Goal: Task Accomplishment & Management: Manage account settings

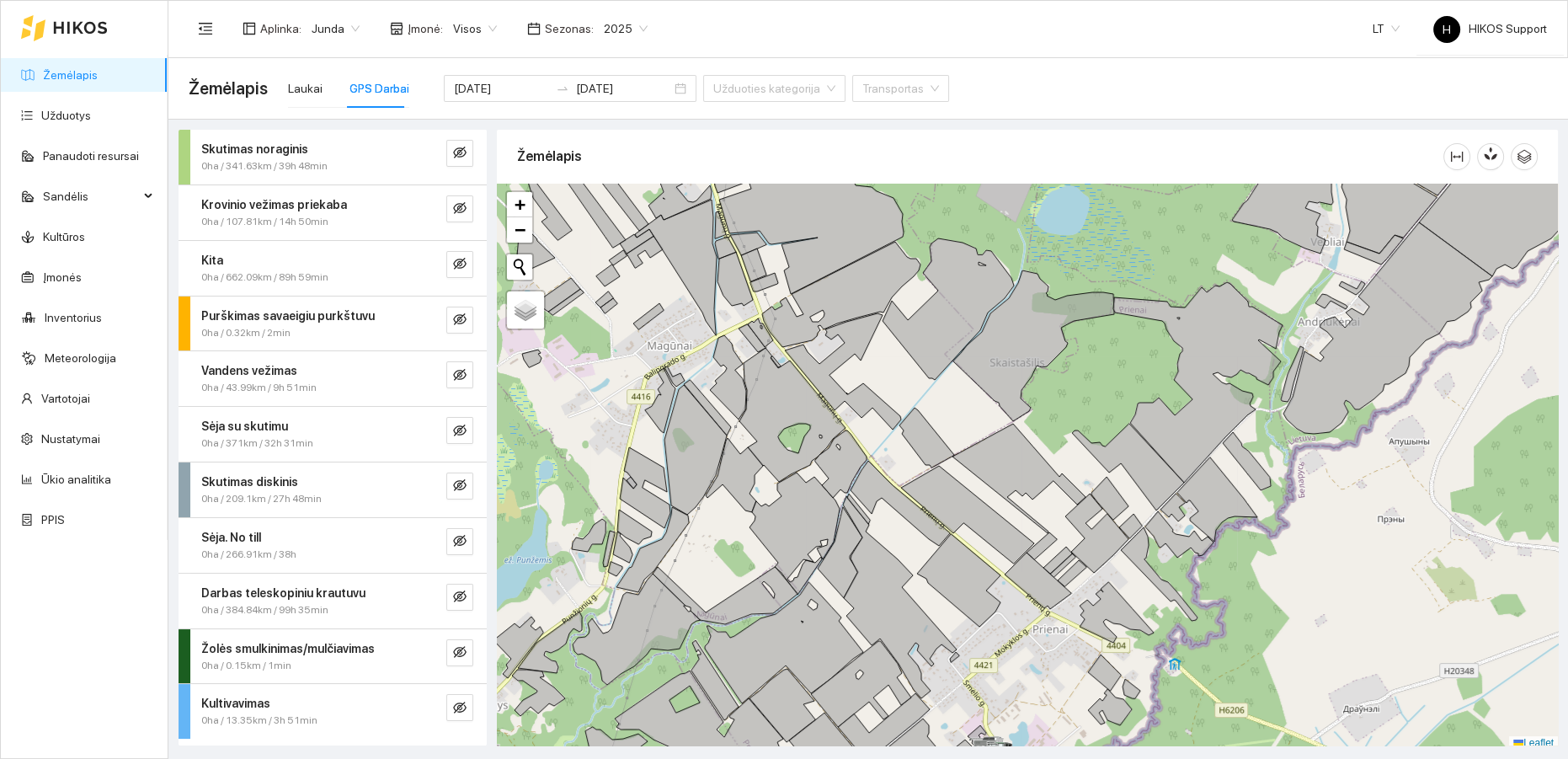
click at [350, 27] on span "Junda" at bounding box center [336, 28] width 48 height 26
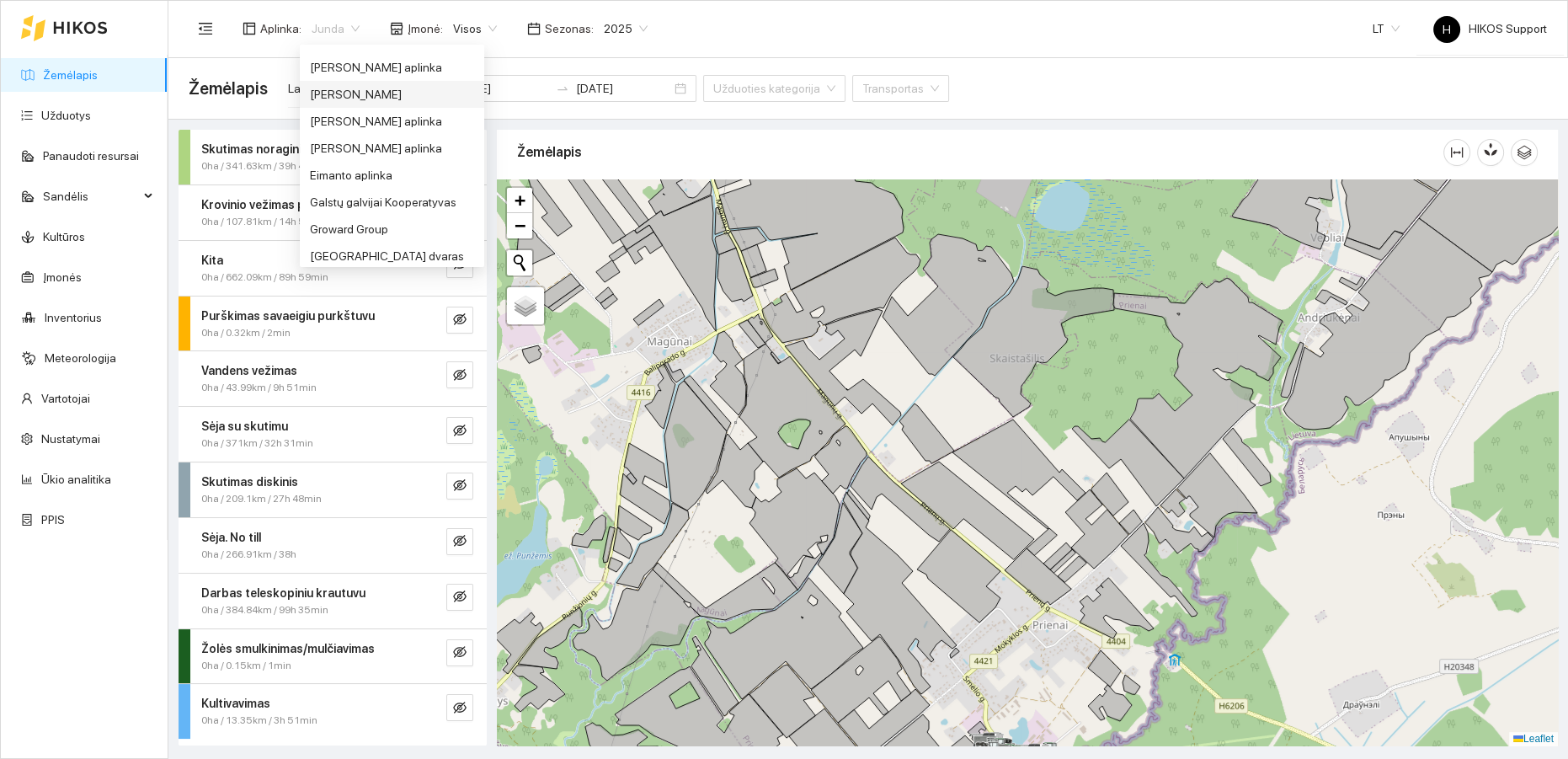
scroll to position [281, 0]
drag, startPoint x: 360, startPoint y: 159, endPoint x: 641, endPoint y: 166, distance: 281.1
click at [361, 159] on div "[PERSON_NAME] aplinka" at bounding box center [392, 158] width 164 height 19
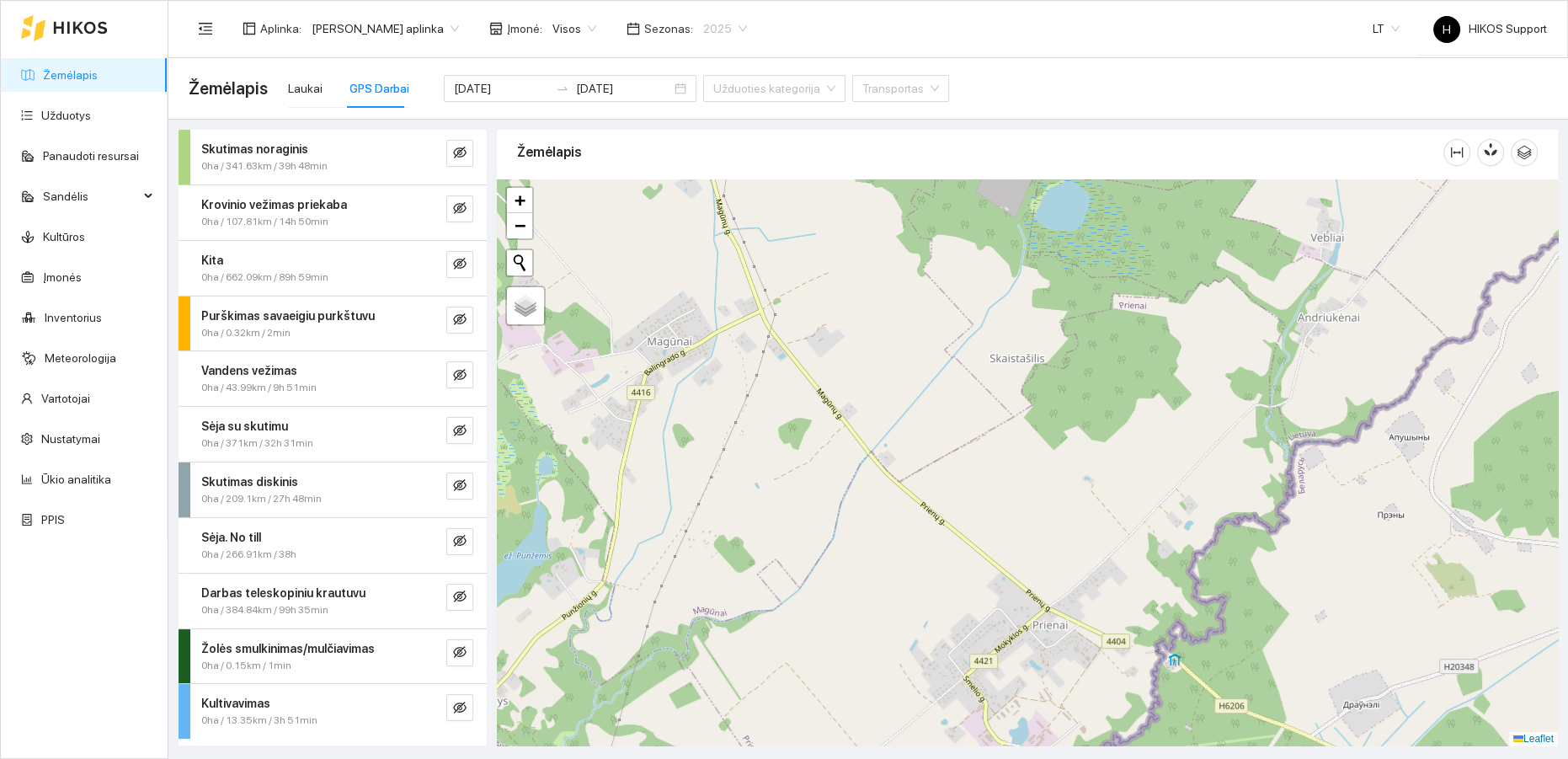
click at [718, 27] on span "2025" at bounding box center [725, 28] width 44 height 26
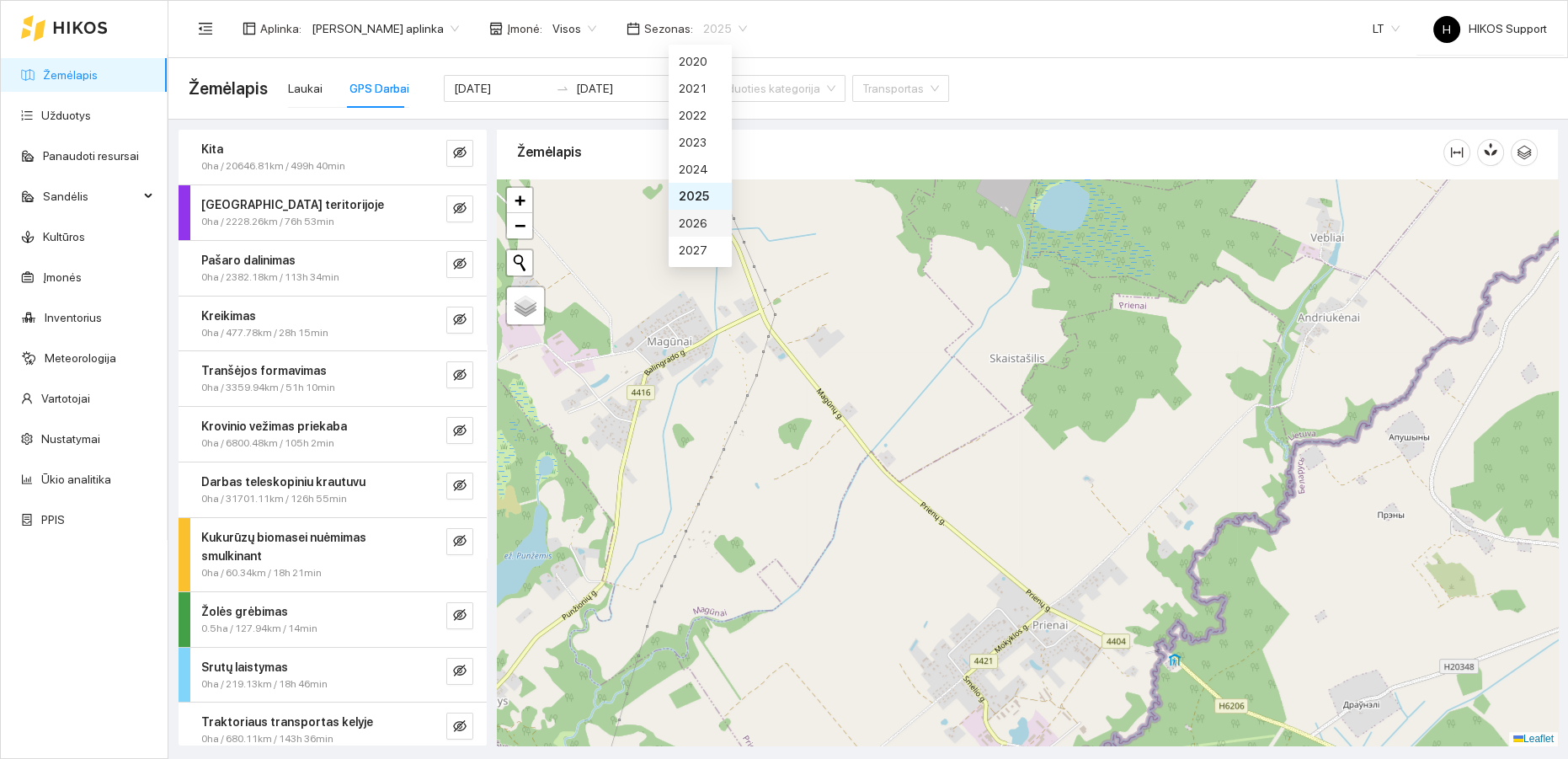
click at [693, 225] on div "2026" at bounding box center [700, 224] width 43 height 19
click at [453, 535] on icon "eye-invisible" at bounding box center [460, 541] width 13 height 11
click at [420, 538] on icon "search" at bounding box center [426, 541] width 11 height 11
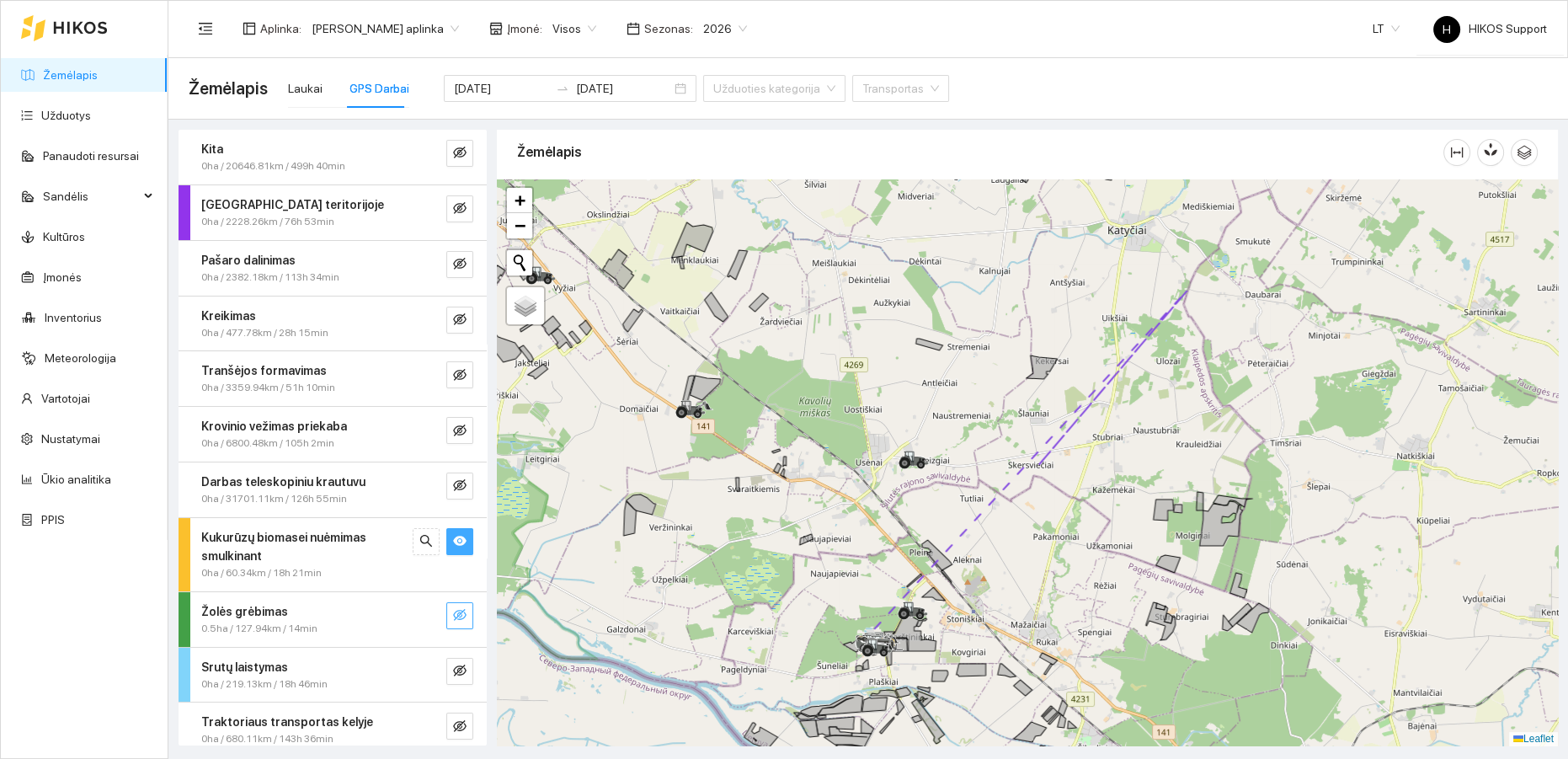
click at [453, 616] on icon "eye-invisible" at bounding box center [460, 615] width 13 height 11
click at [453, 205] on icon "eye-invisible" at bounding box center [460, 208] width 13 height 13
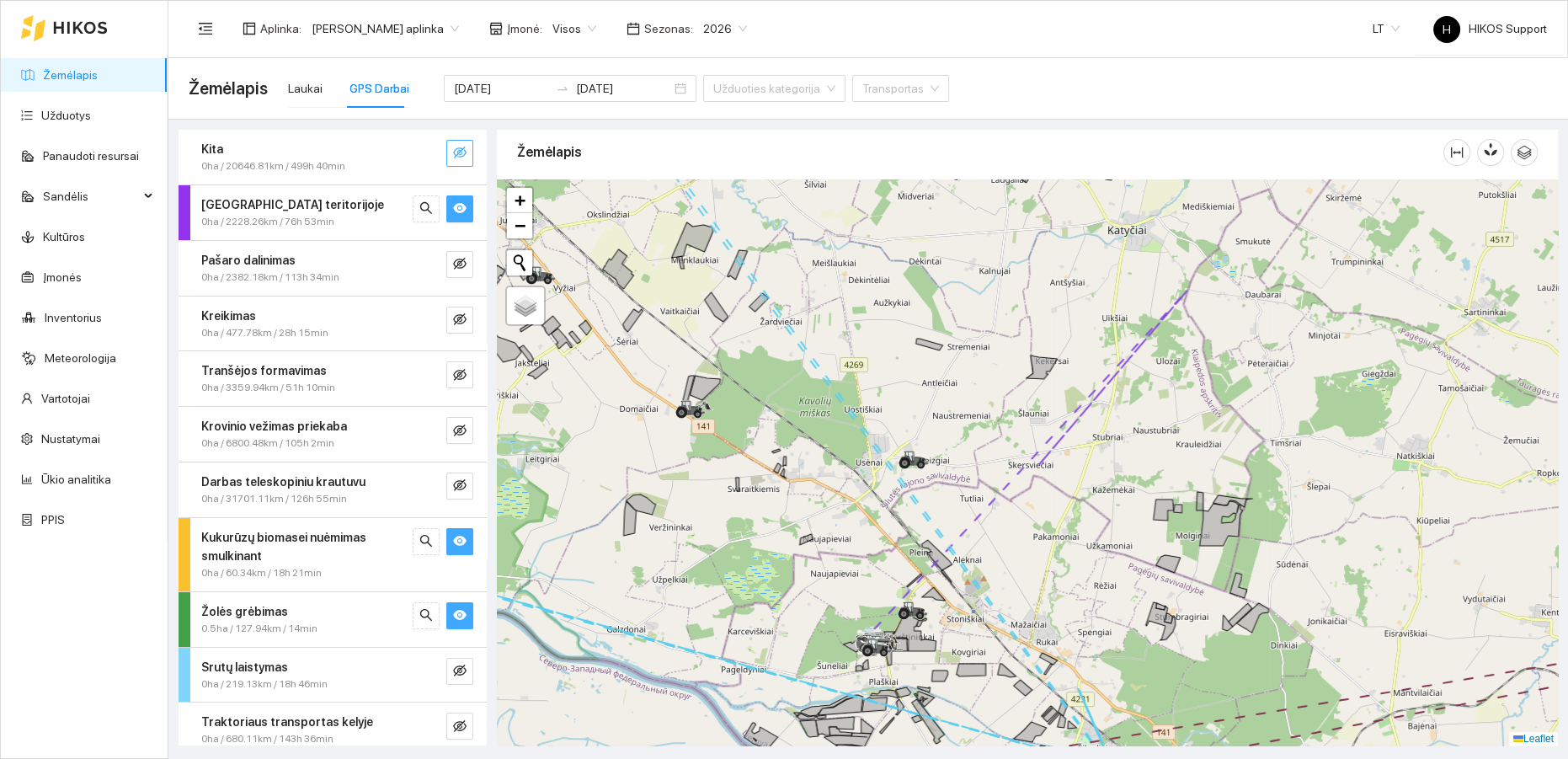
click at [453, 158] on icon "eye-invisible" at bounding box center [460, 153] width 13 height 13
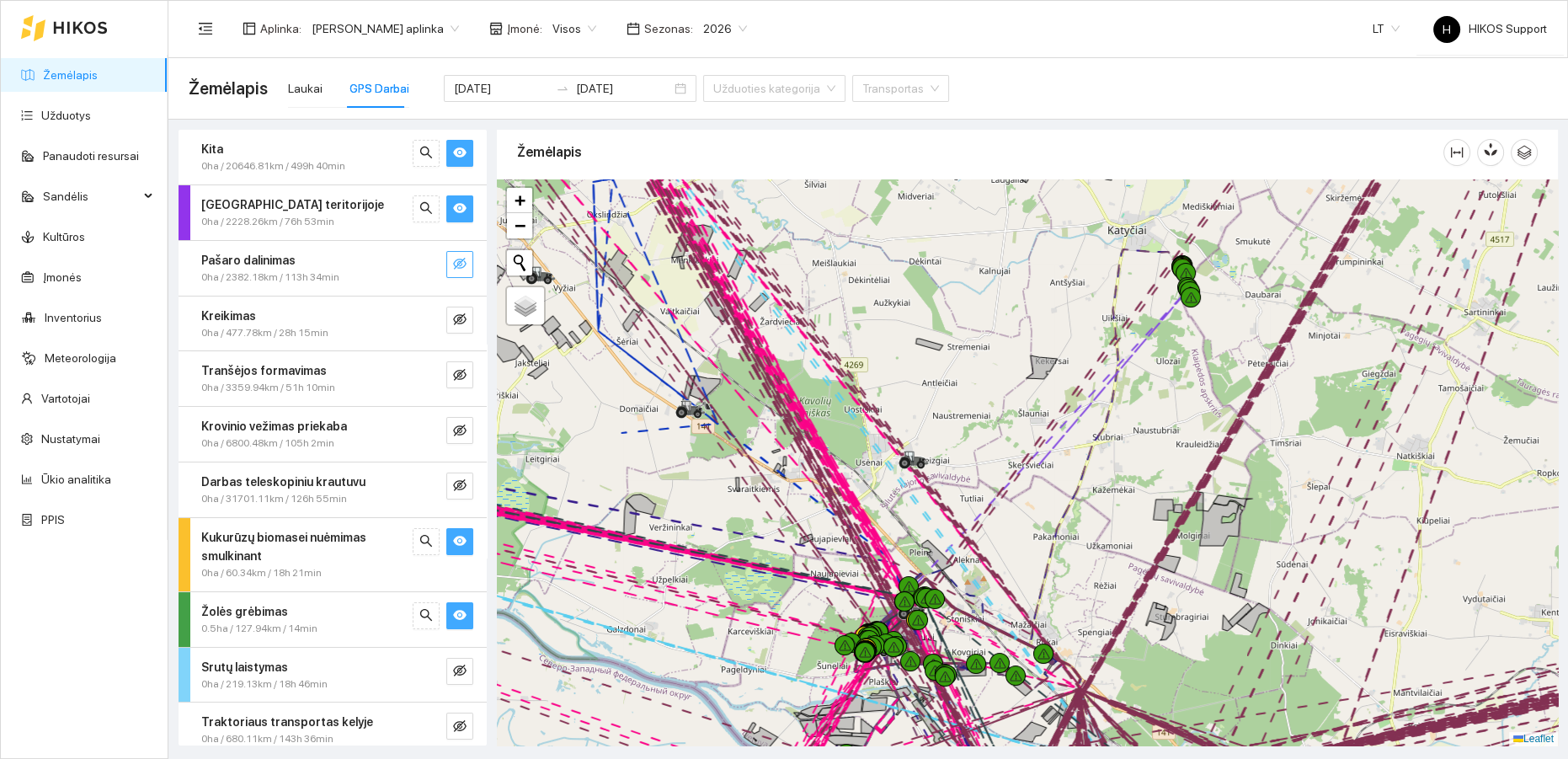
click at [452, 273] on button "button" at bounding box center [460, 265] width 27 height 27
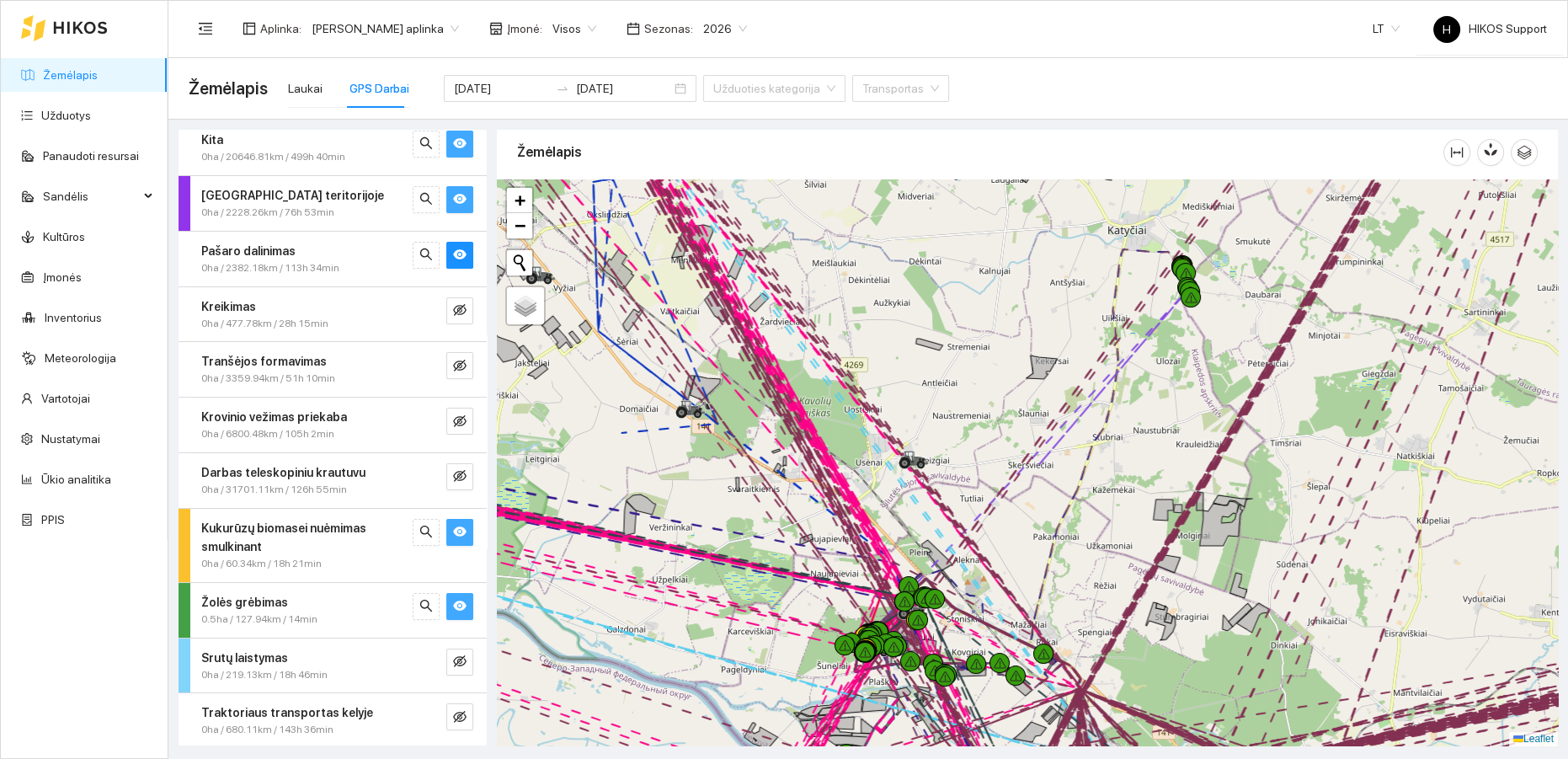
drag, startPoint x: 452, startPoint y: 193, endPoint x: 454, endPoint y: 162, distance: 31.1
click at [453, 194] on icon "eye" at bounding box center [460, 198] width 13 height 13
click at [453, 148] on icon "eye" at bounding box center [460, 143] width 13 height 13
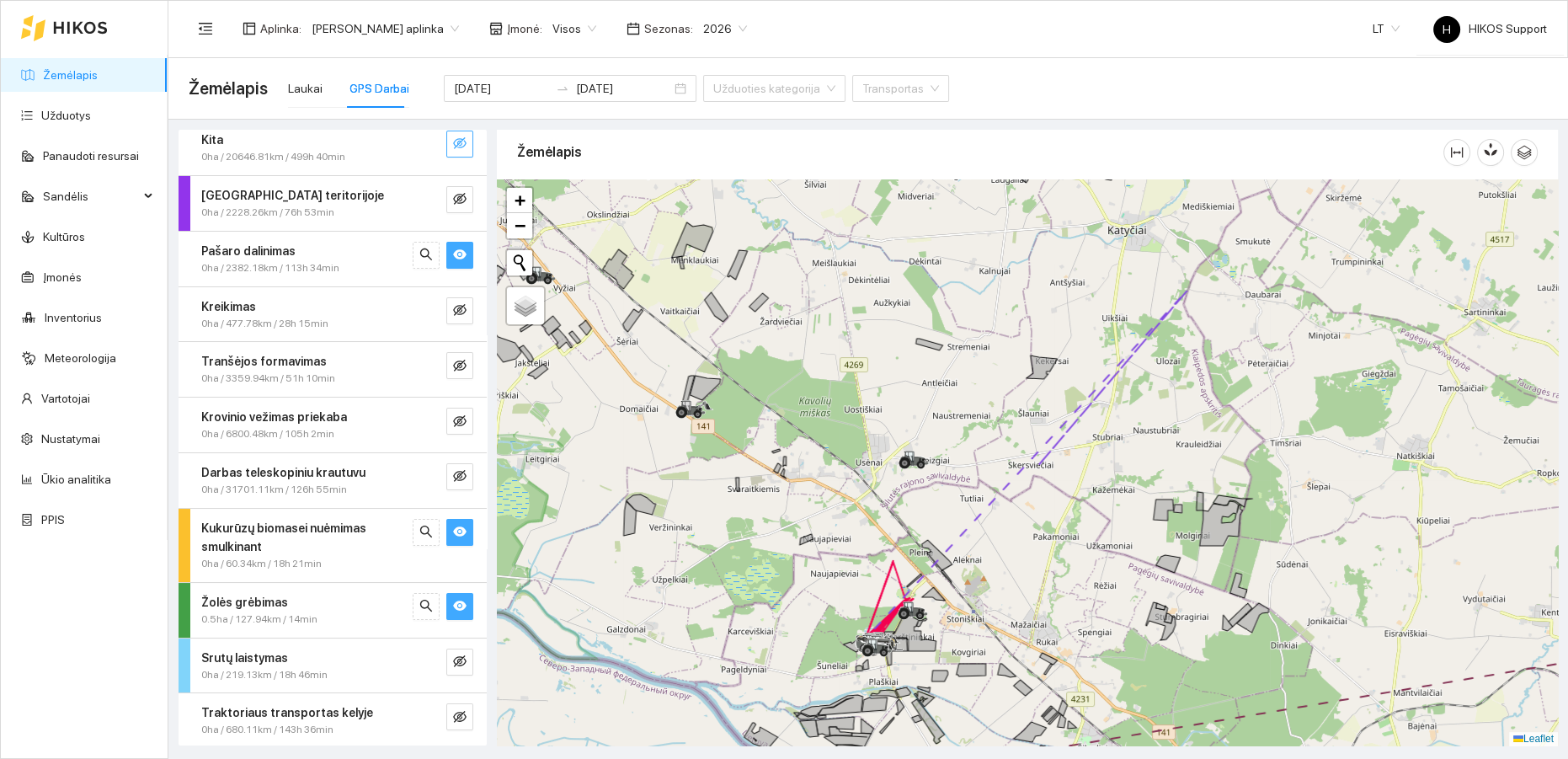
click at [453, 255] on icon "eye" at bounding box center [460, 254] width 13 height 10
click at [453, 307] on icon "eye-invisible" at bounding box center [460, 310] width 13 height 11
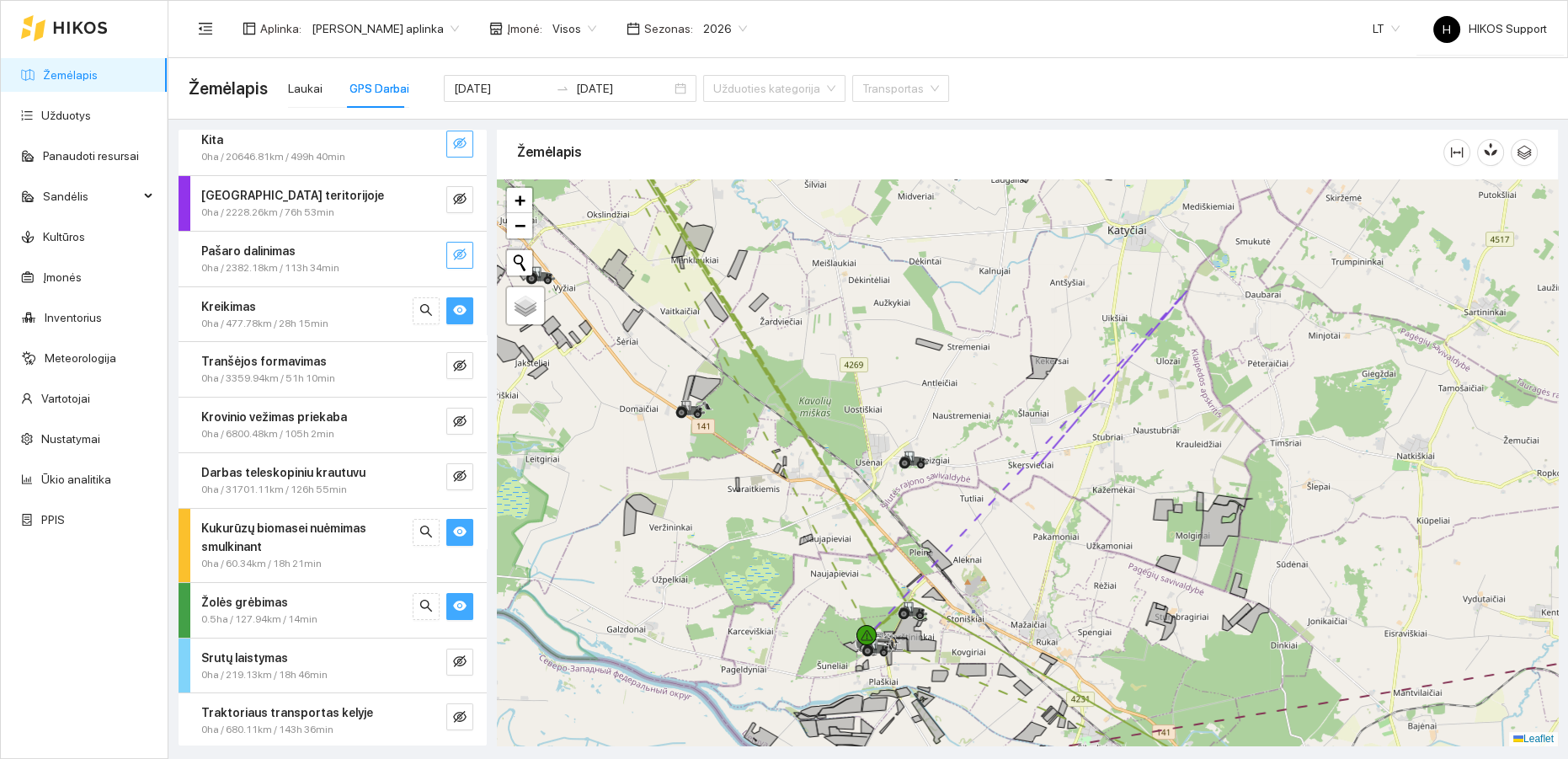
click at [453, 312] on icon "eye" at bounding box center [460, 309] width 13 height 10
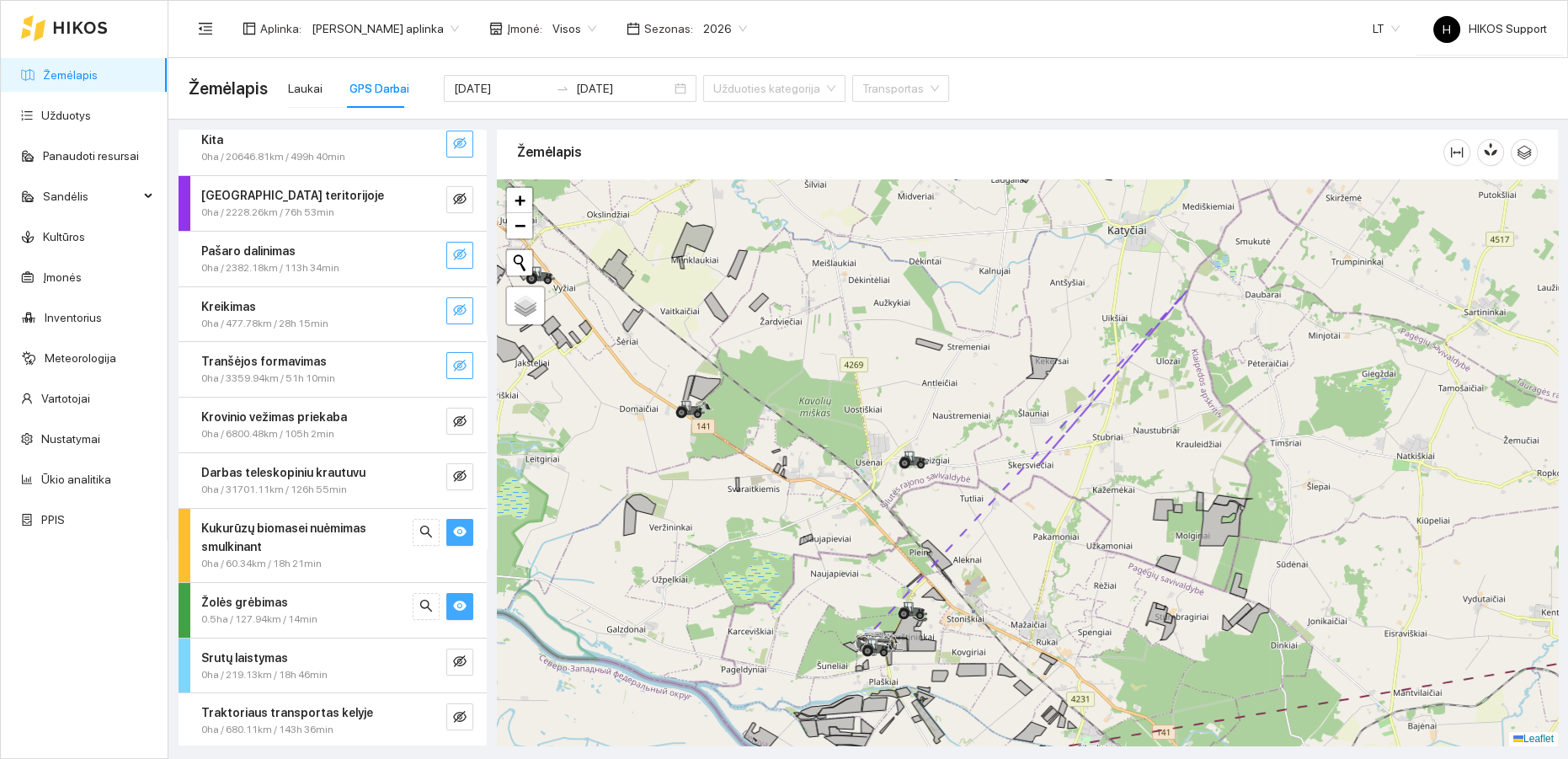
click at [447, 373] on button "button" at bounding box center [460, 365] width 27 height 27
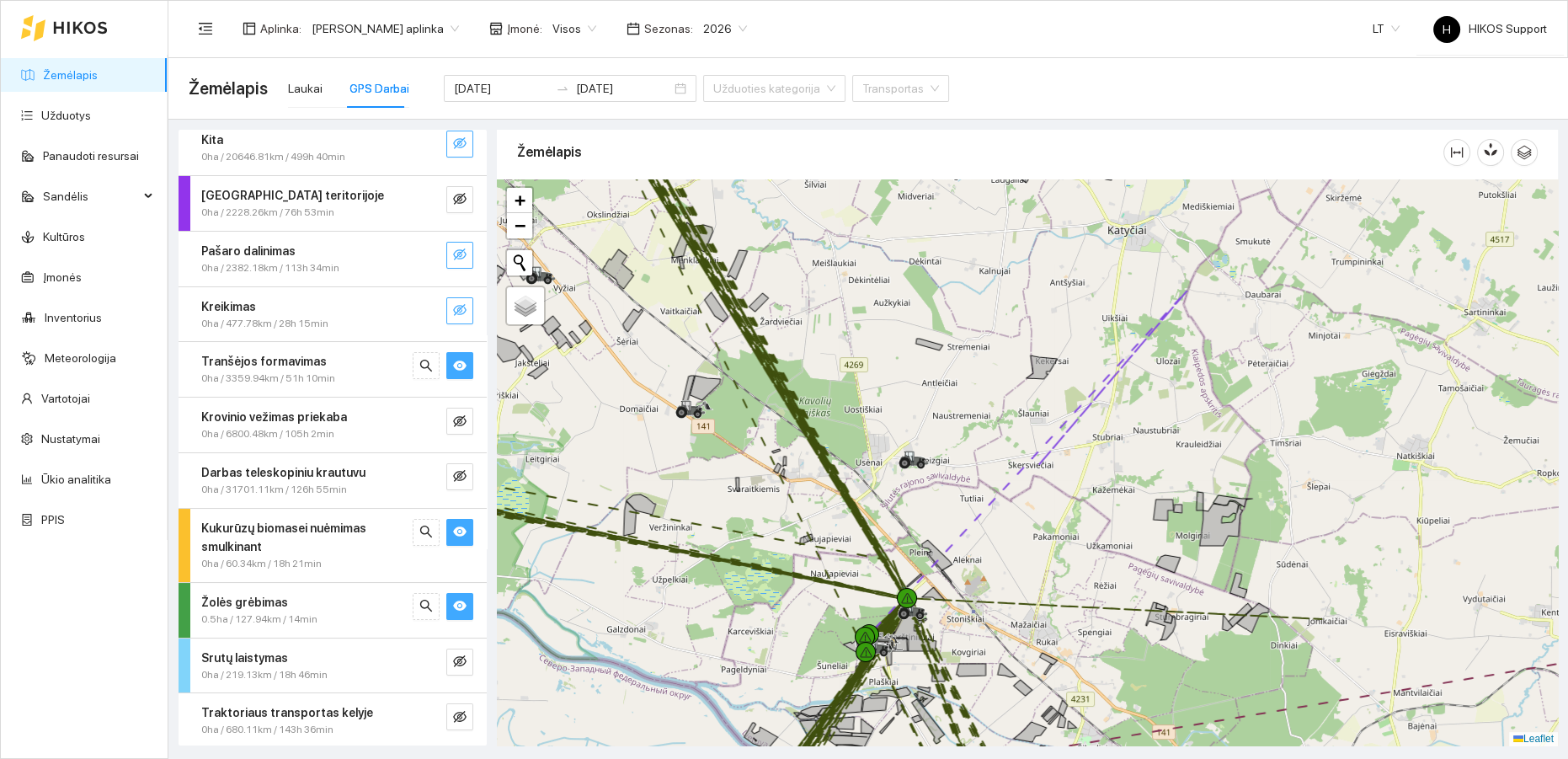
click at [447, 373] on button "button" at bounding box center [460, 365] width 27 height 27
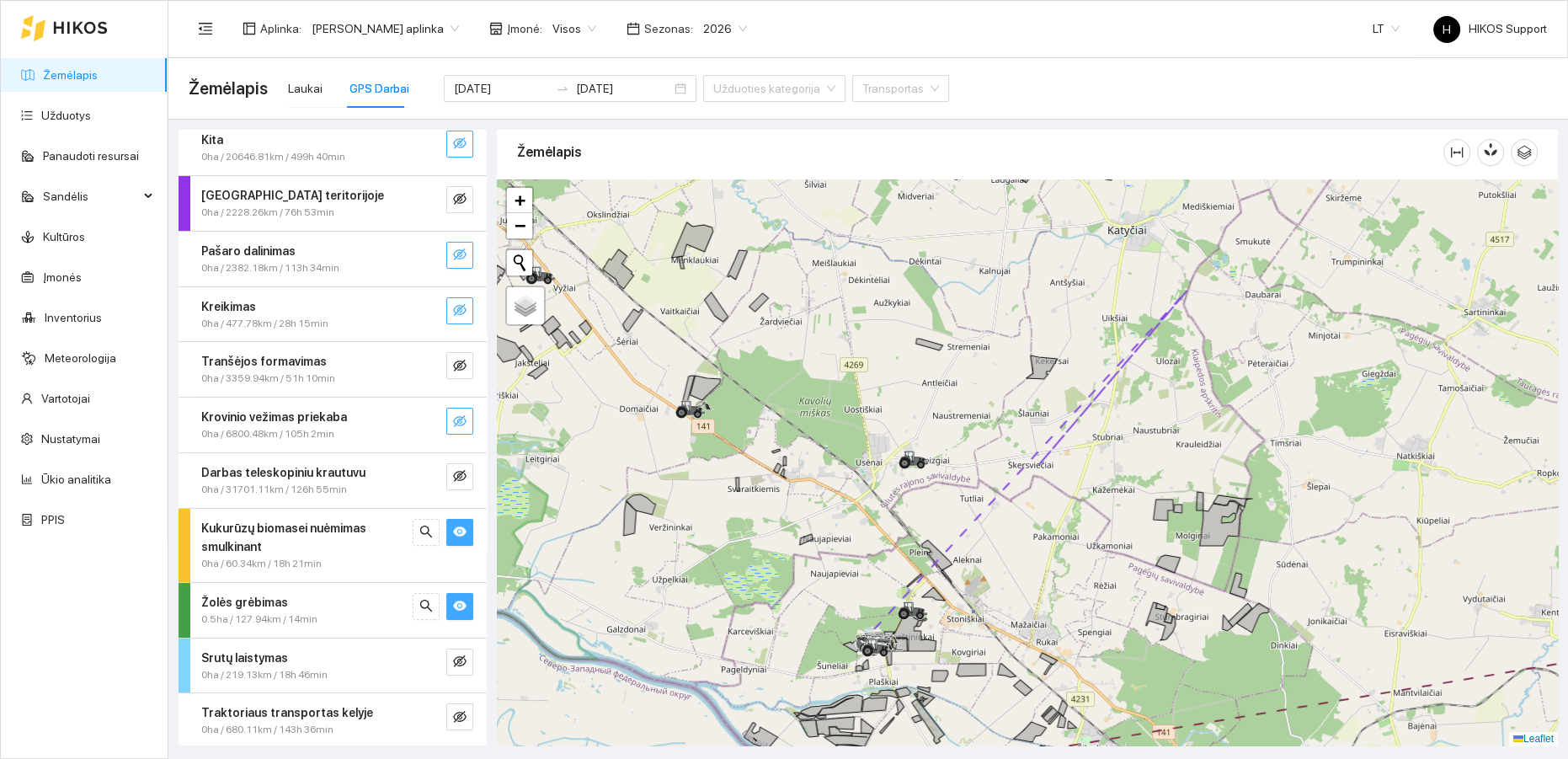
click at [452, 431] on button "button" at bounding box center [460, 421] width 27 height 27
click at [452, 429] on button "button" at bounding box center [460, 421] width 27 height 27
click at [454, 469] on button "button" at bounding box center [460, 476] width 27 height 27
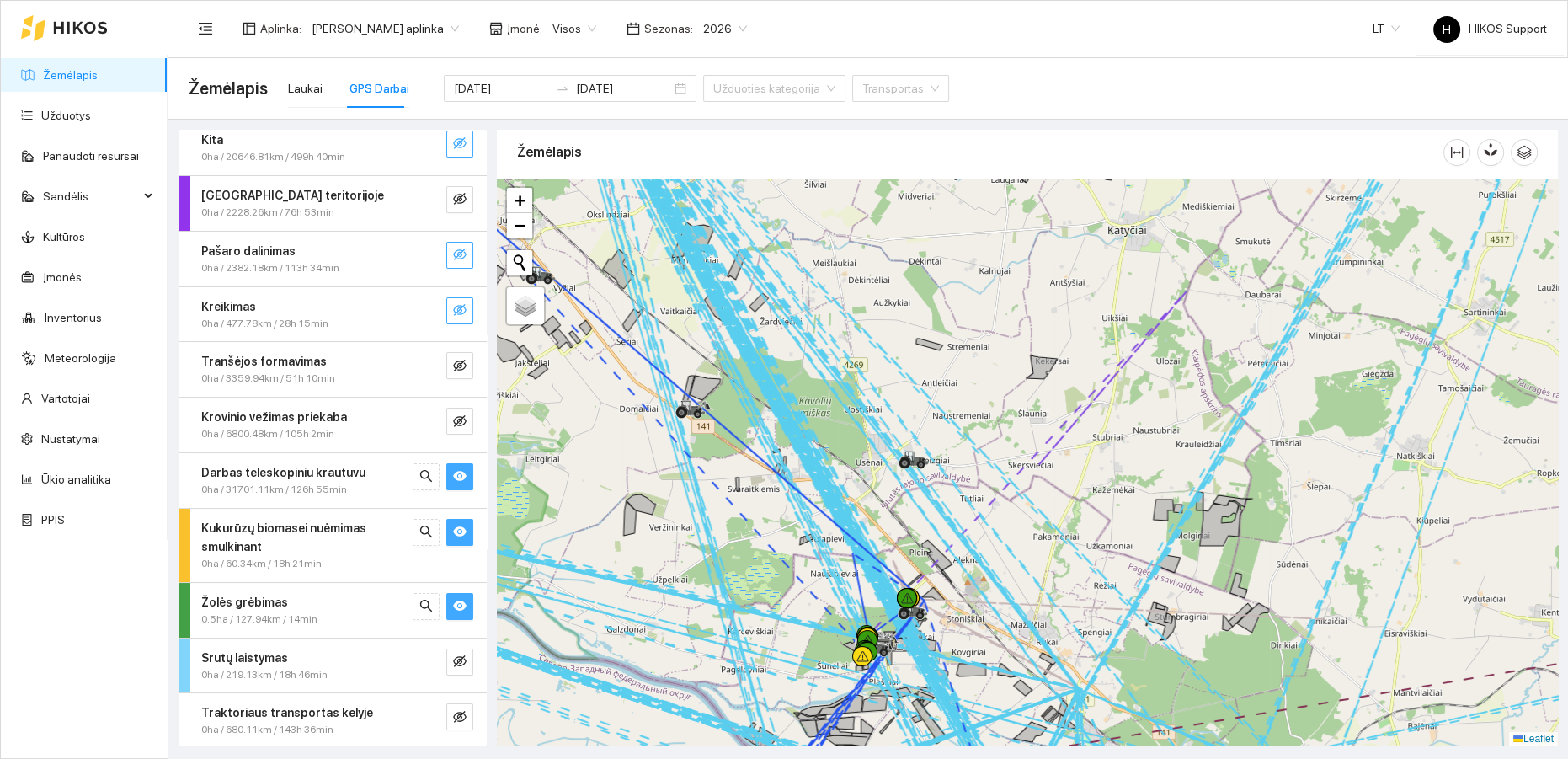
click at [453, 472] on icon "eye" at bounding box center [460, 476] width 13 height 10
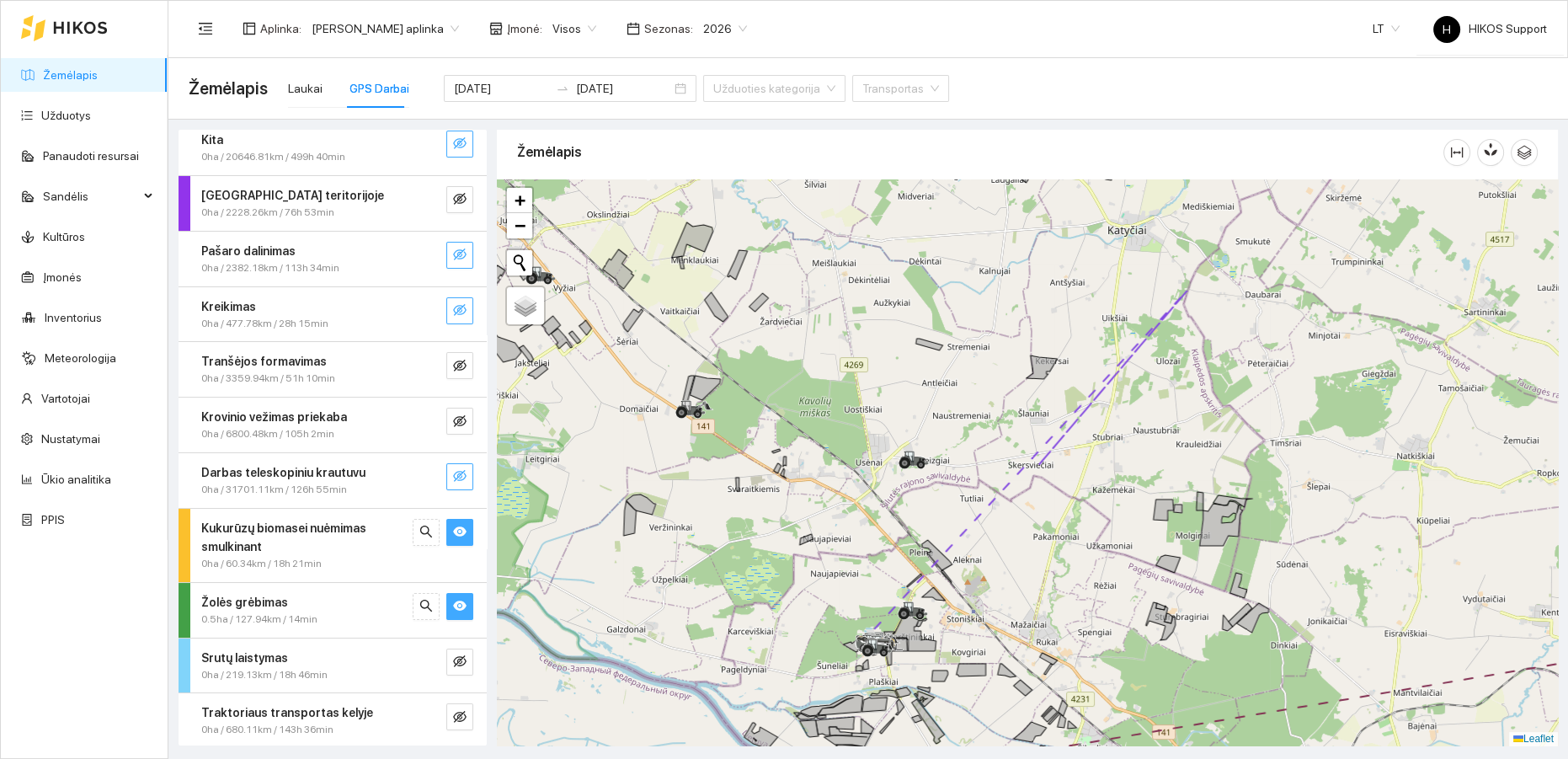
click at [453, 471] on icon "eye-invisible" at bounding box center [460, 476] width 13 height 13
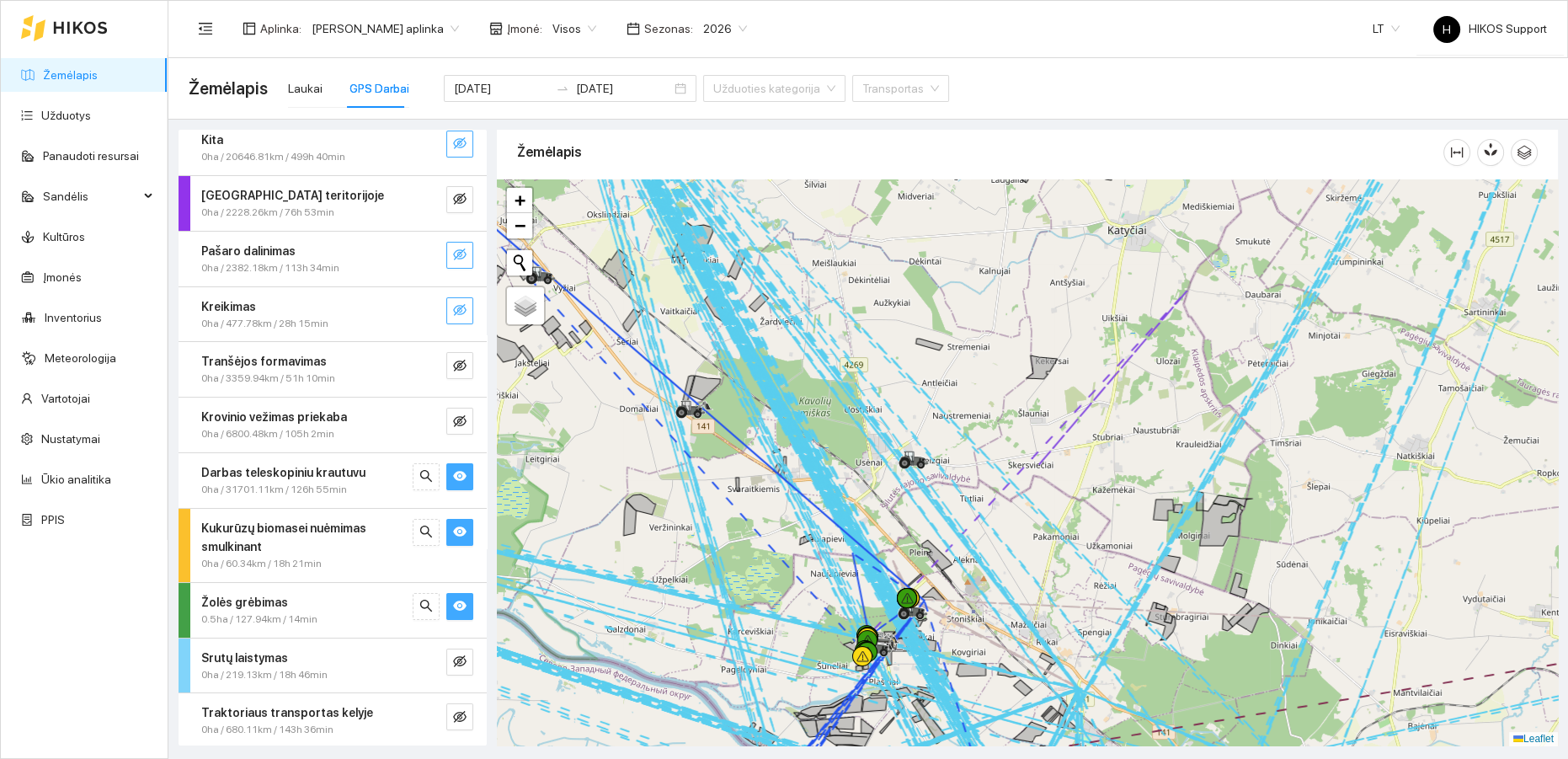
click at [453, 472] on icon "eye" at bounding box center [460, 476] width 13 height 10
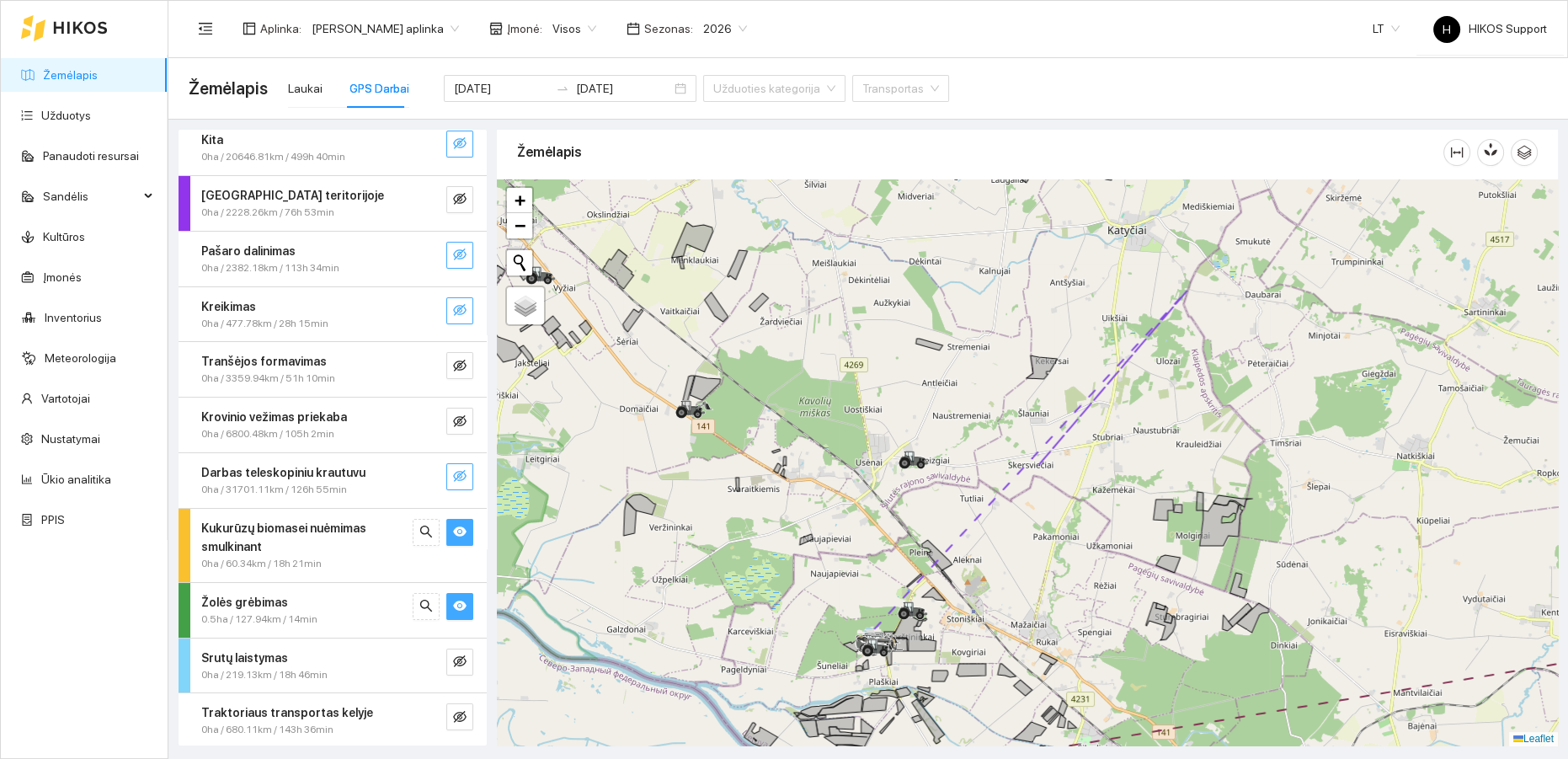
click at [447, 524] on button "button" at bounding box center [460, 532] width 27 height 27
click at [447, 538] on button "button" at bounding box center [460, 532] width 27 height 27
click at [453, 606] on icon "eye" at bounding box center [460, 605] width 13 height 13
click at [453, 606] on icon "eye-invisible" at bounding box center [460, 605] width 13 height 13
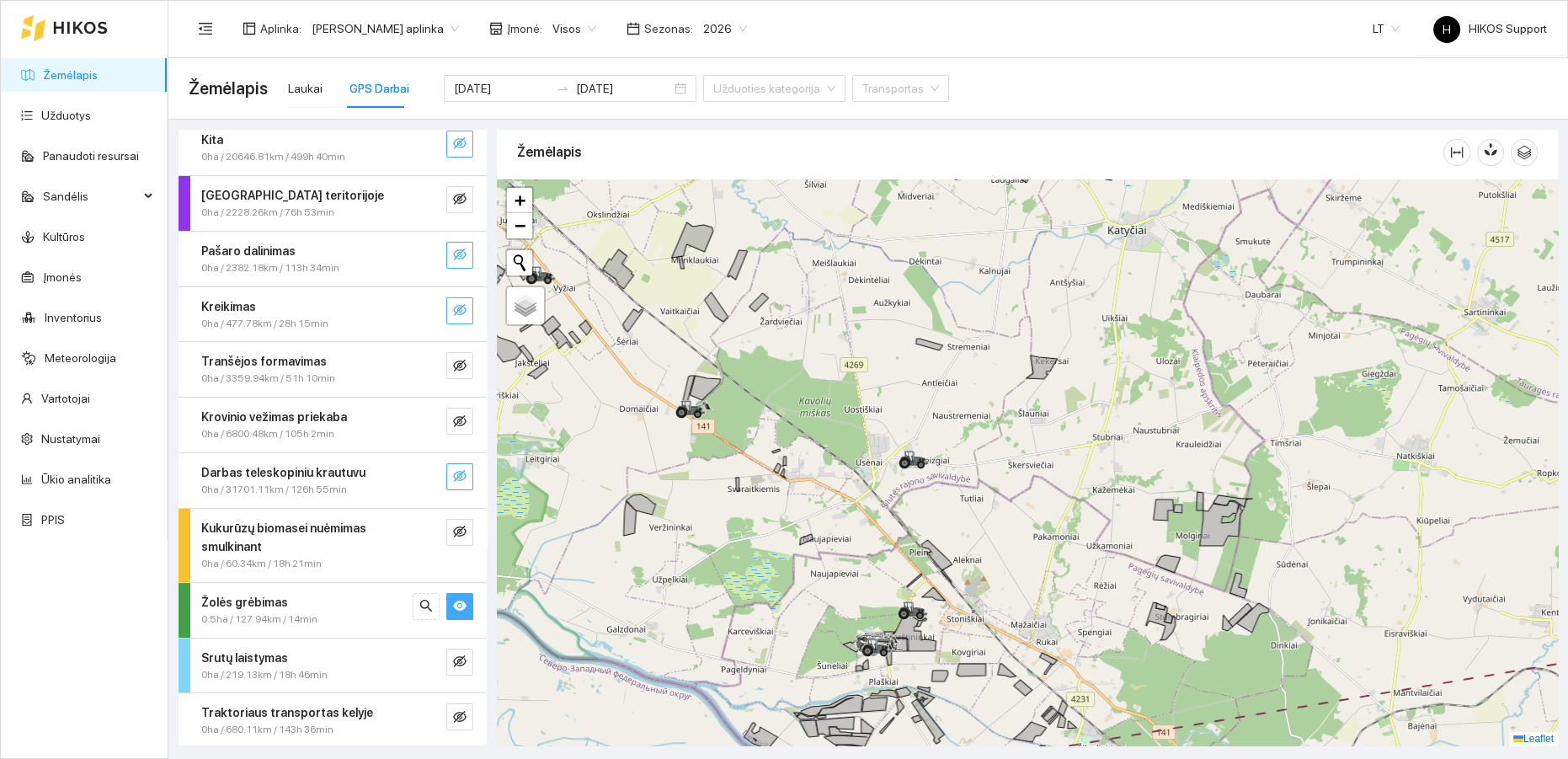
click at [453, 606] on icon "eye" at bounding box center [460, 605] width 13 height 13
click at [453, 713] on icon "eye-invisible" at bounding box center [460, 717] width 13 height 13
click at [419, 711] on icon "search" at bounding box center [426, 717] width 13 height 13
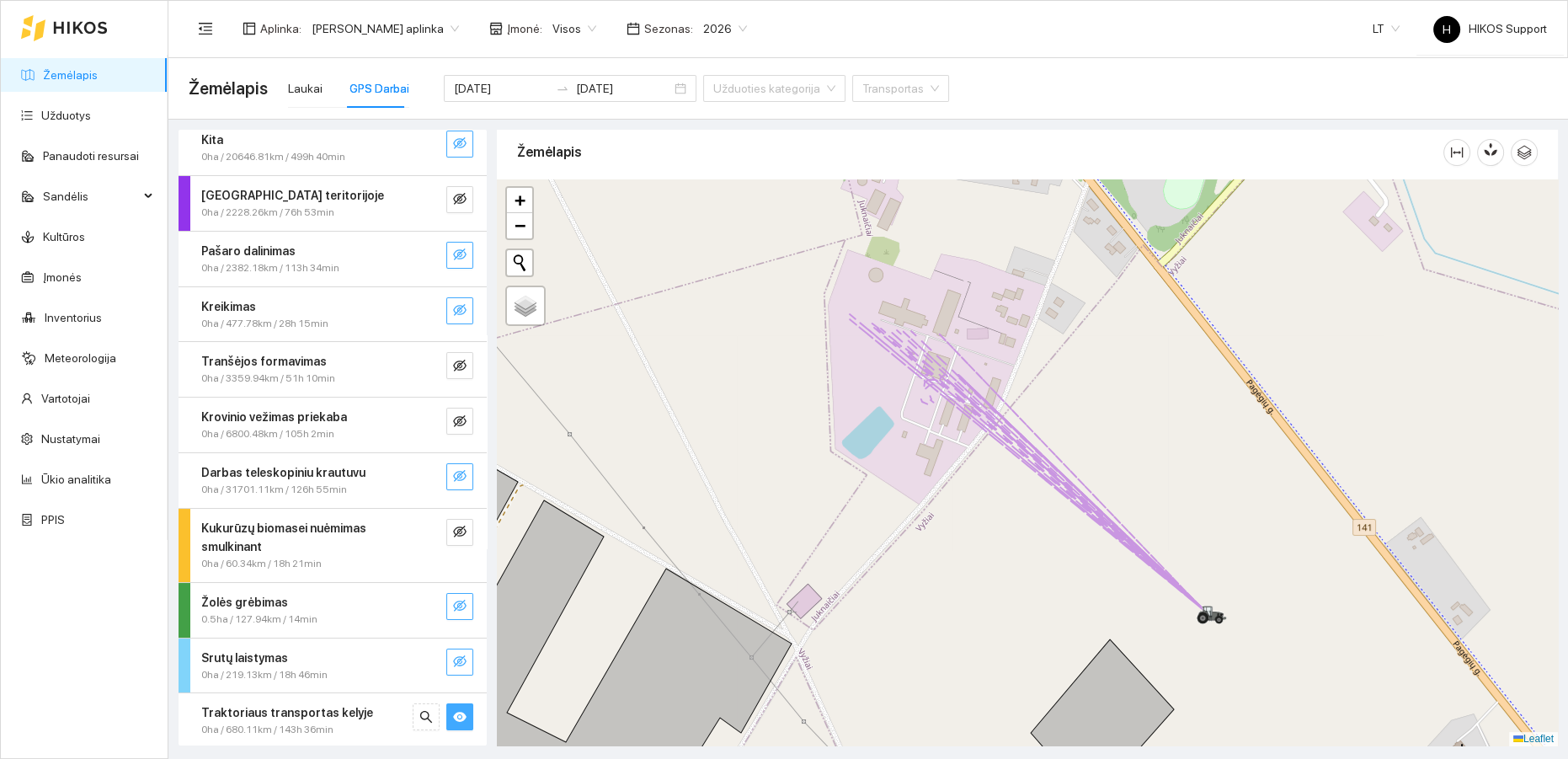
click at [456, 654] on button "button" at bounding box center [460, 662] width 27 height 27
click at [453, 718] on icon "eye" at bounding box center [460, 717] width 13 height 13
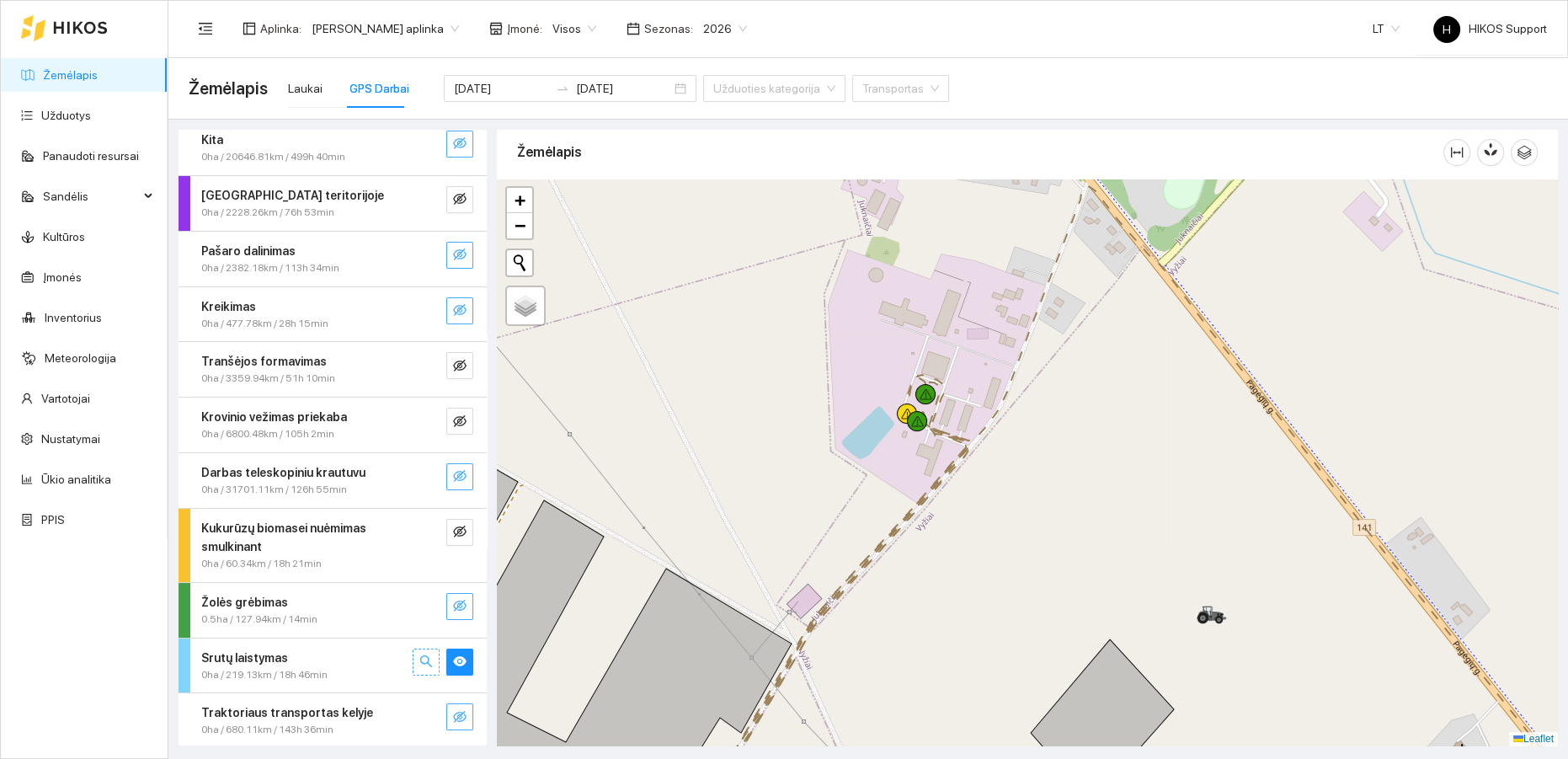
click at [419, 655] on icon "search" at bounding box center [426, 661] width 13 height 13
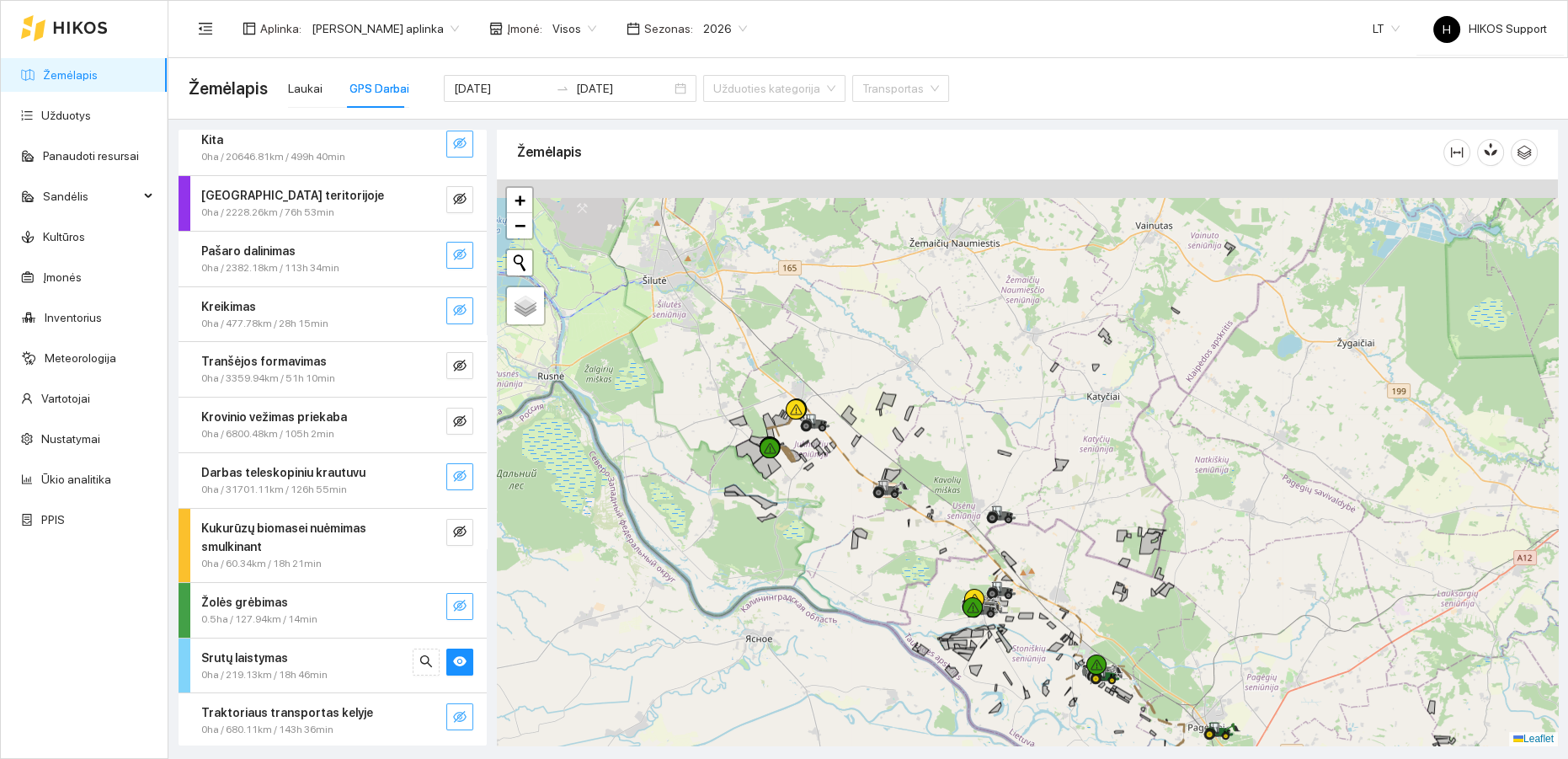
drag, startPoint x: 865, startPoint y: 402, endPoint x: 784, endPoint y: 475, distance: 109.0
click at [797, 509] on div at bounding box center [1027, 463] width 1061 height 567
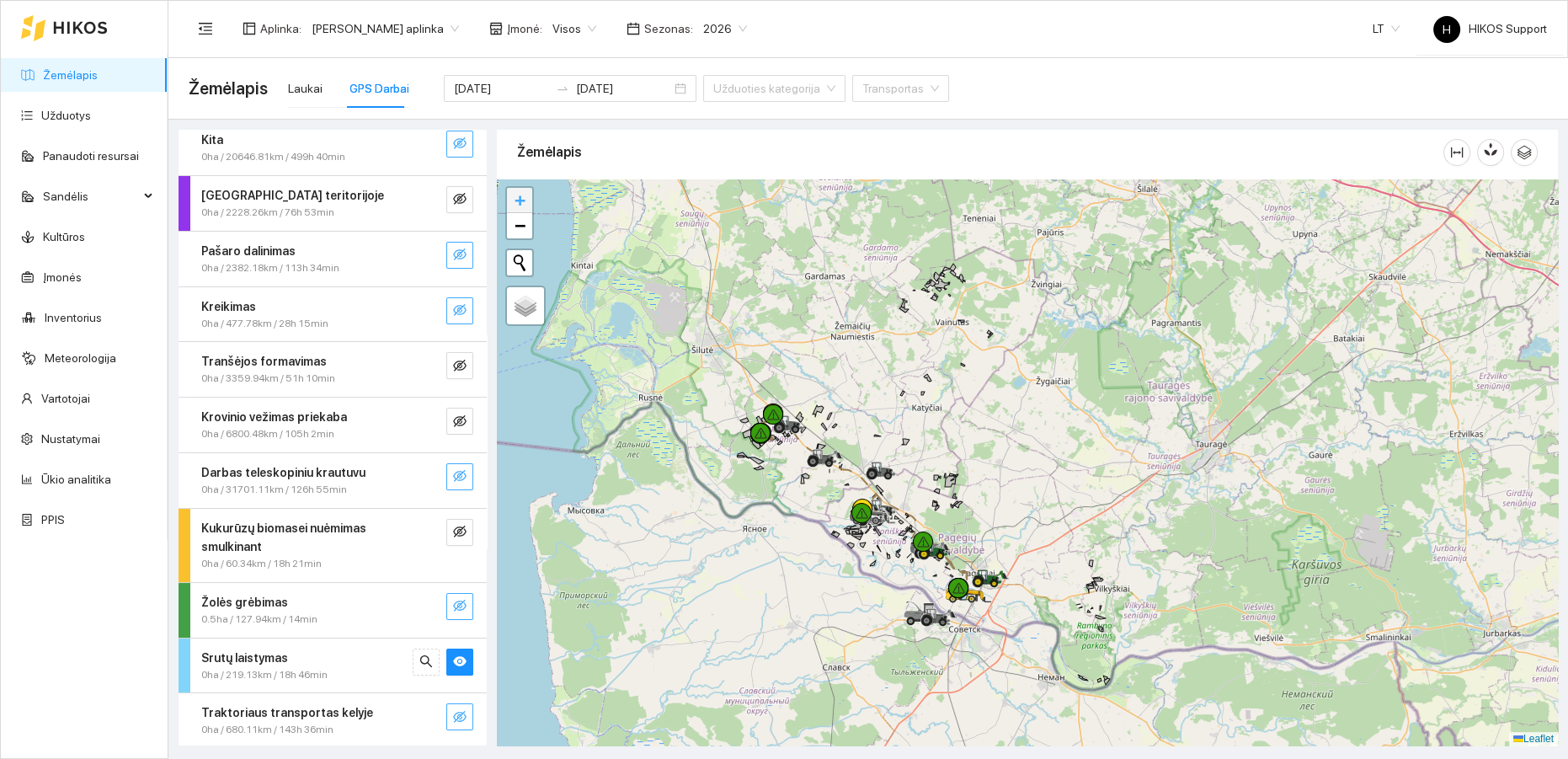
click at [516, 200] on span "+" at bounding box center [521, 200] width 11 height 21
click at [515, 200] on span "+" at bounding box center [521, 200] width 11 height 21
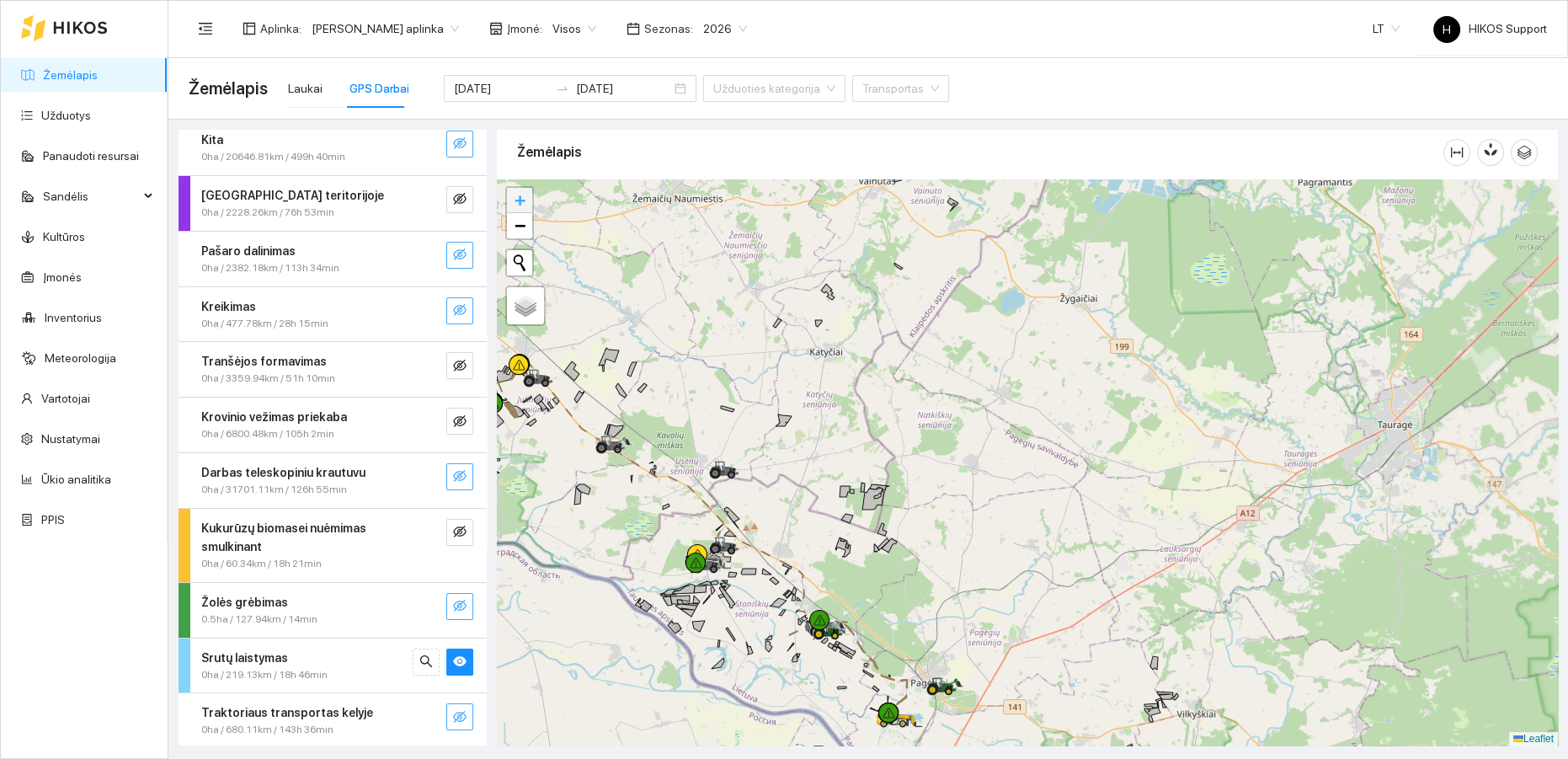
click at [515, 200] on span "+" at bounding box center [521, 200] width 11 height 21
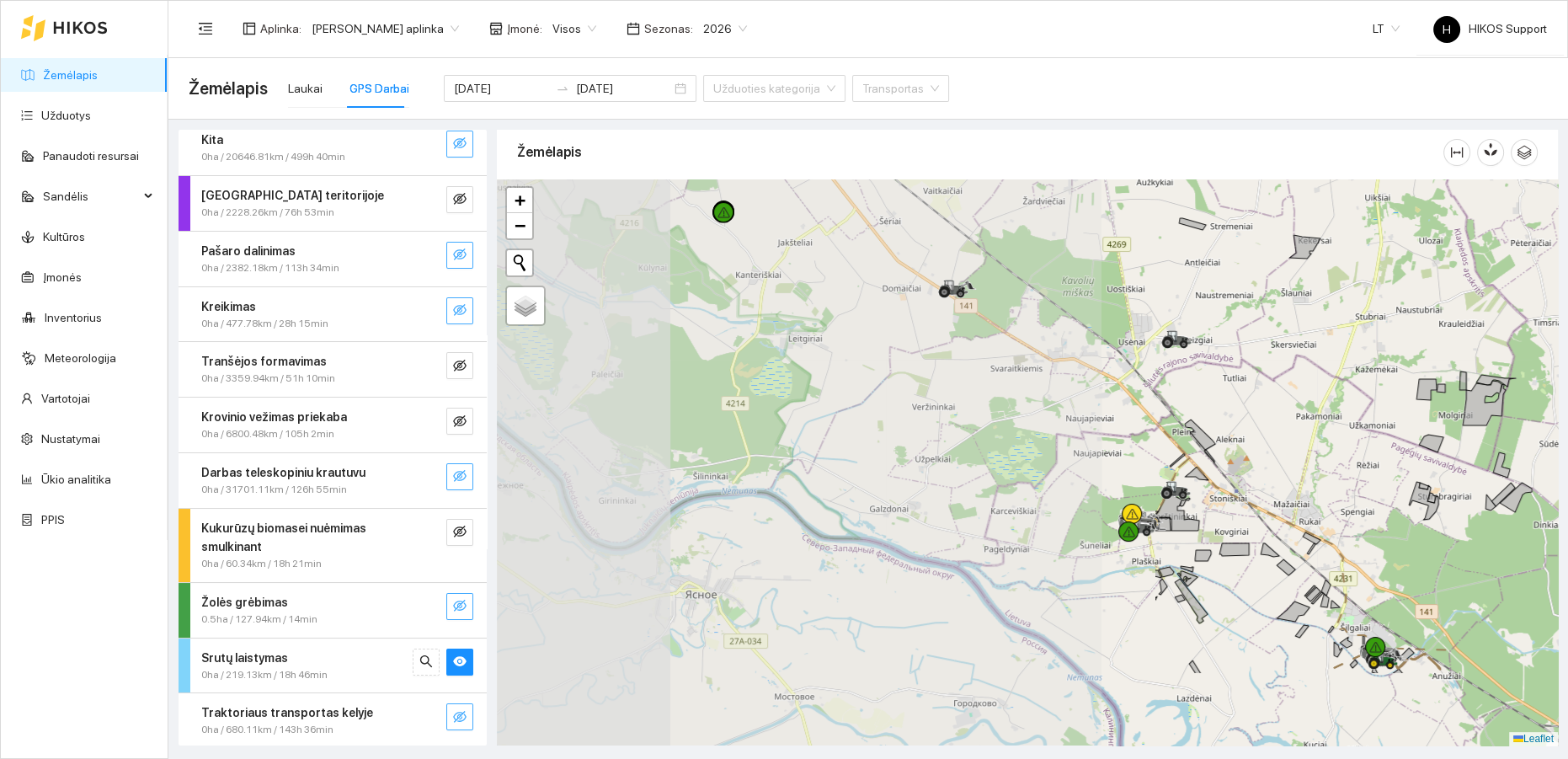
drag, startPoint x: 932, startPoint y: 538, endPoint x: 1567, endPoint y: 384, distance: 653.4
click at [1567, 384] on main "Žemėlapis Laukai GPS Darbai [DATE] [DATE] Užduoties kategorija Transportas Kita…" at bounding box center [869, 408] width 1400 height 701
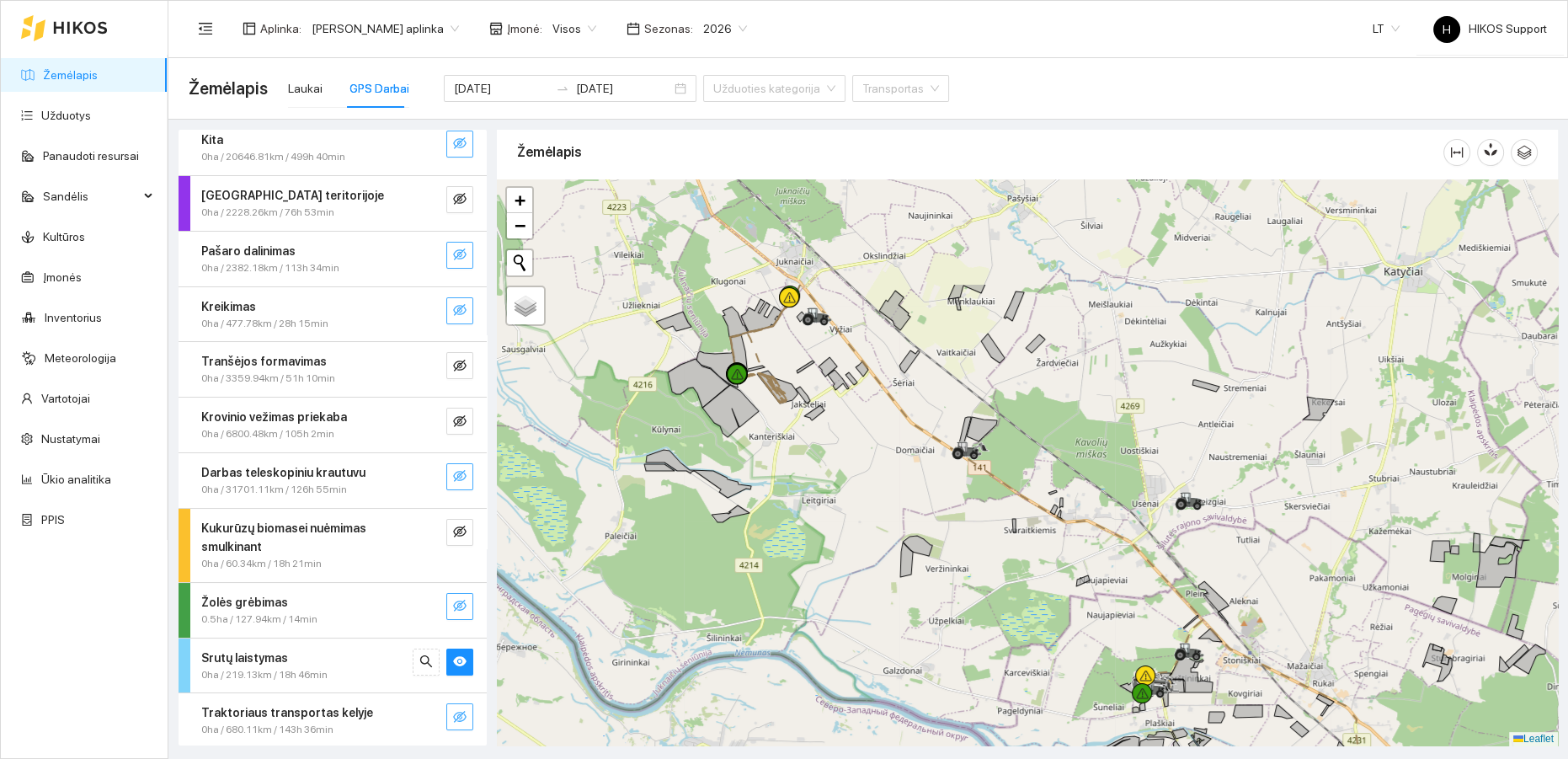
drag, startPoint x: 884, startPoint y: 372, endPoint x: 898, endPoint y: 559, distance: 187.5
click at [898, 558] on div at bounding box center [1027, 463] width 1061 height 567
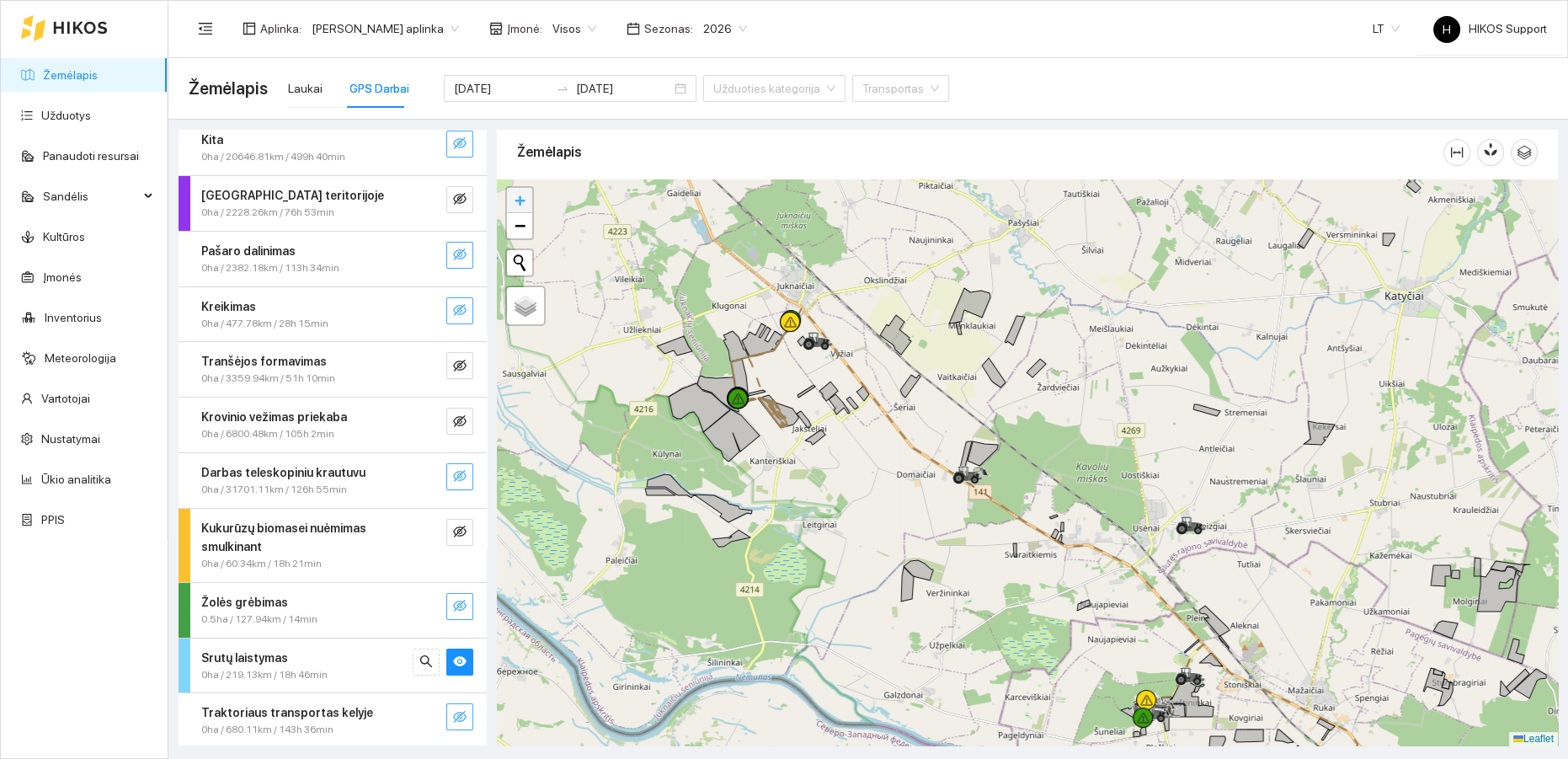
click at [519, 198] on span "+" at bounding box center [521, 200] width 11 height 21
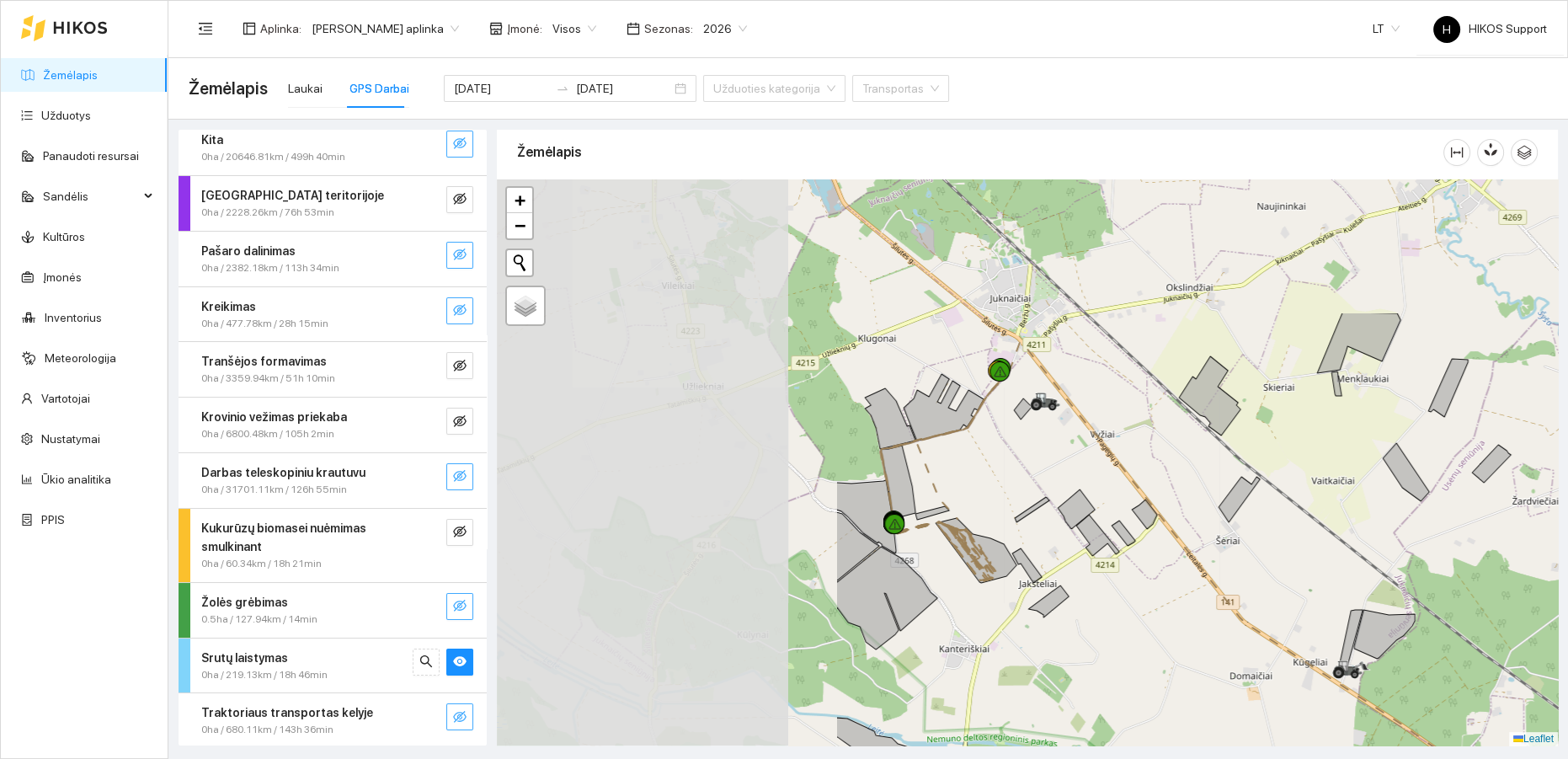
drag, startPoint x: 829, startPoint y: 539, endPoint x: 1127, endPoint y: 666, distance: 323.9
click at [1127, 666] on div at bounding box center [1027, 463] width 1061 height 567
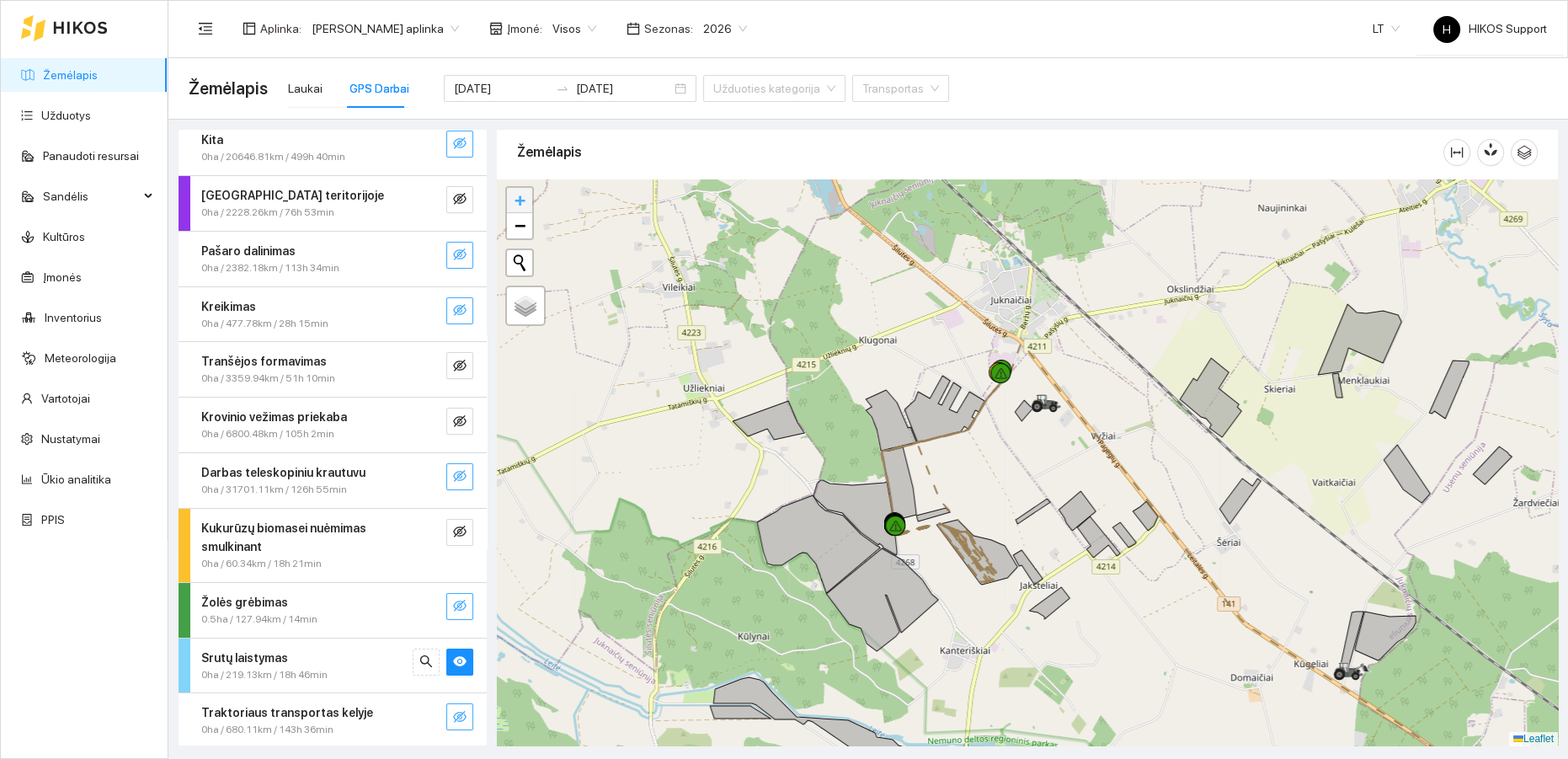
click at [519, 197] on span "+" at bounding box center [521, 200] width 11 height 21
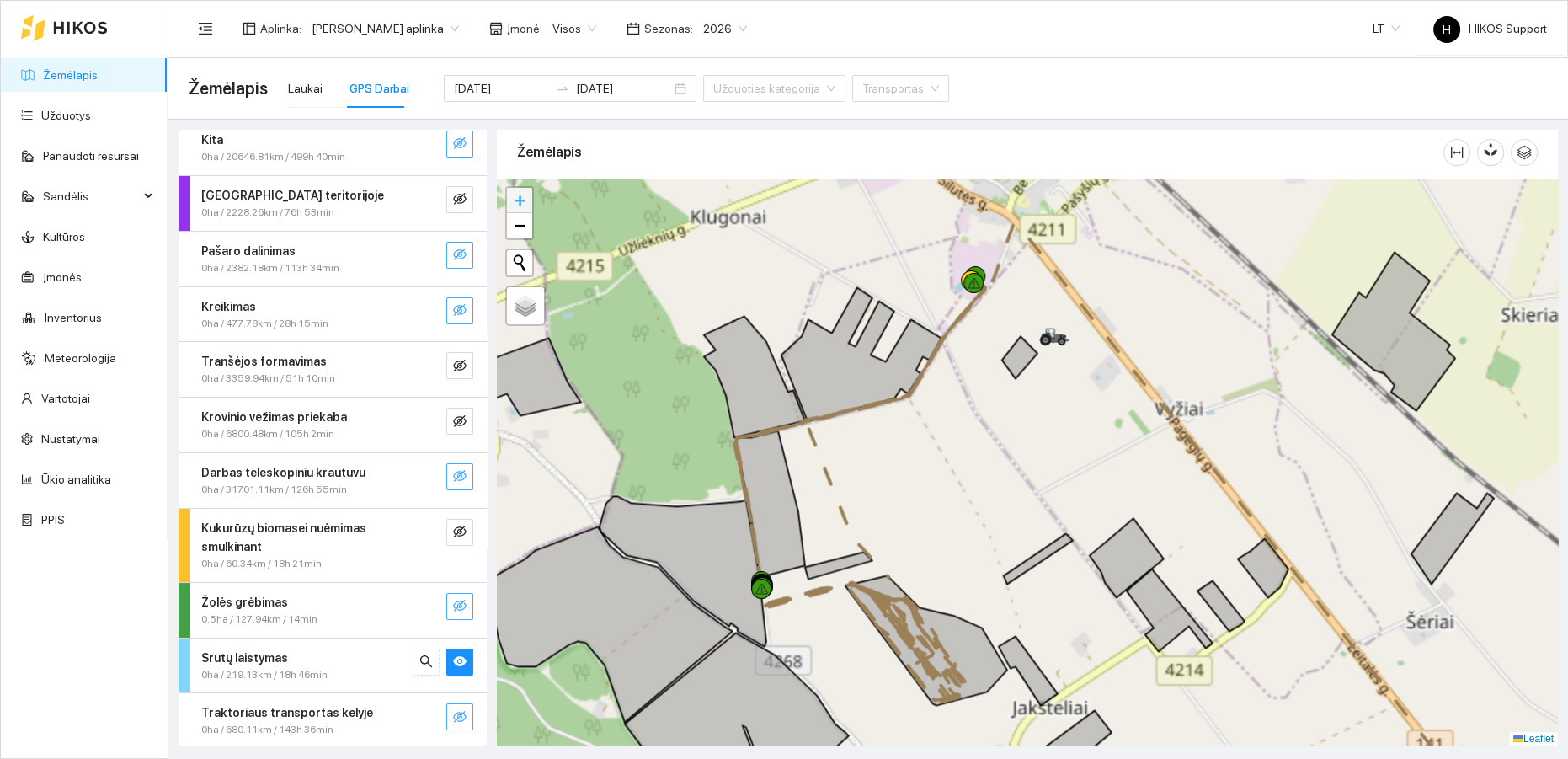
click at [519, 197] on span "+" at bounding box center [521, 200] width 11 height 21
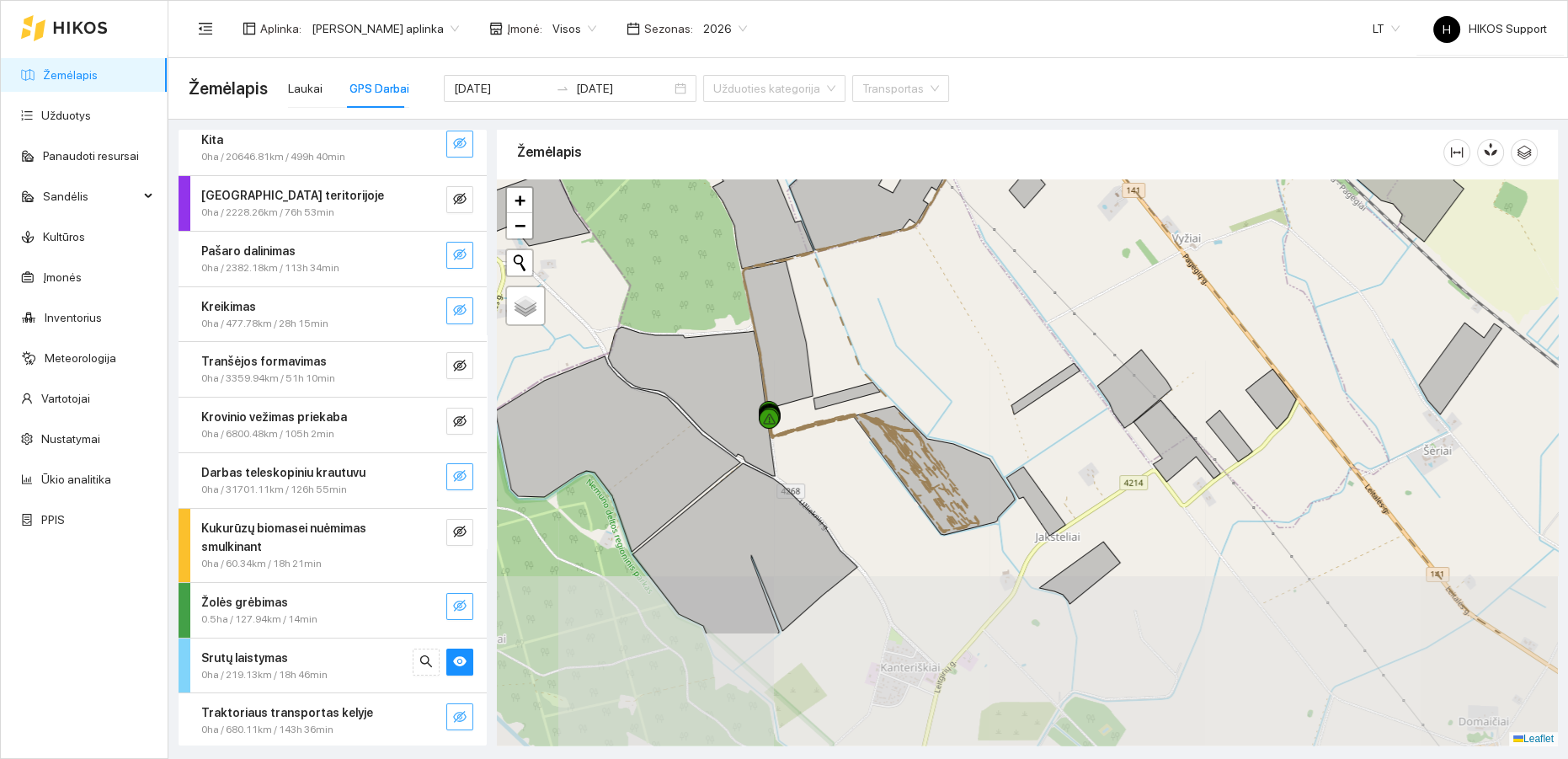
drag, startPoint x: 1046, startPoint y: 538, endPoint x: 1049, endPoint y: 426, distance: 112.0
click at [1049, 426] on div at bounding box center [1027, 463] width 1061 height 567
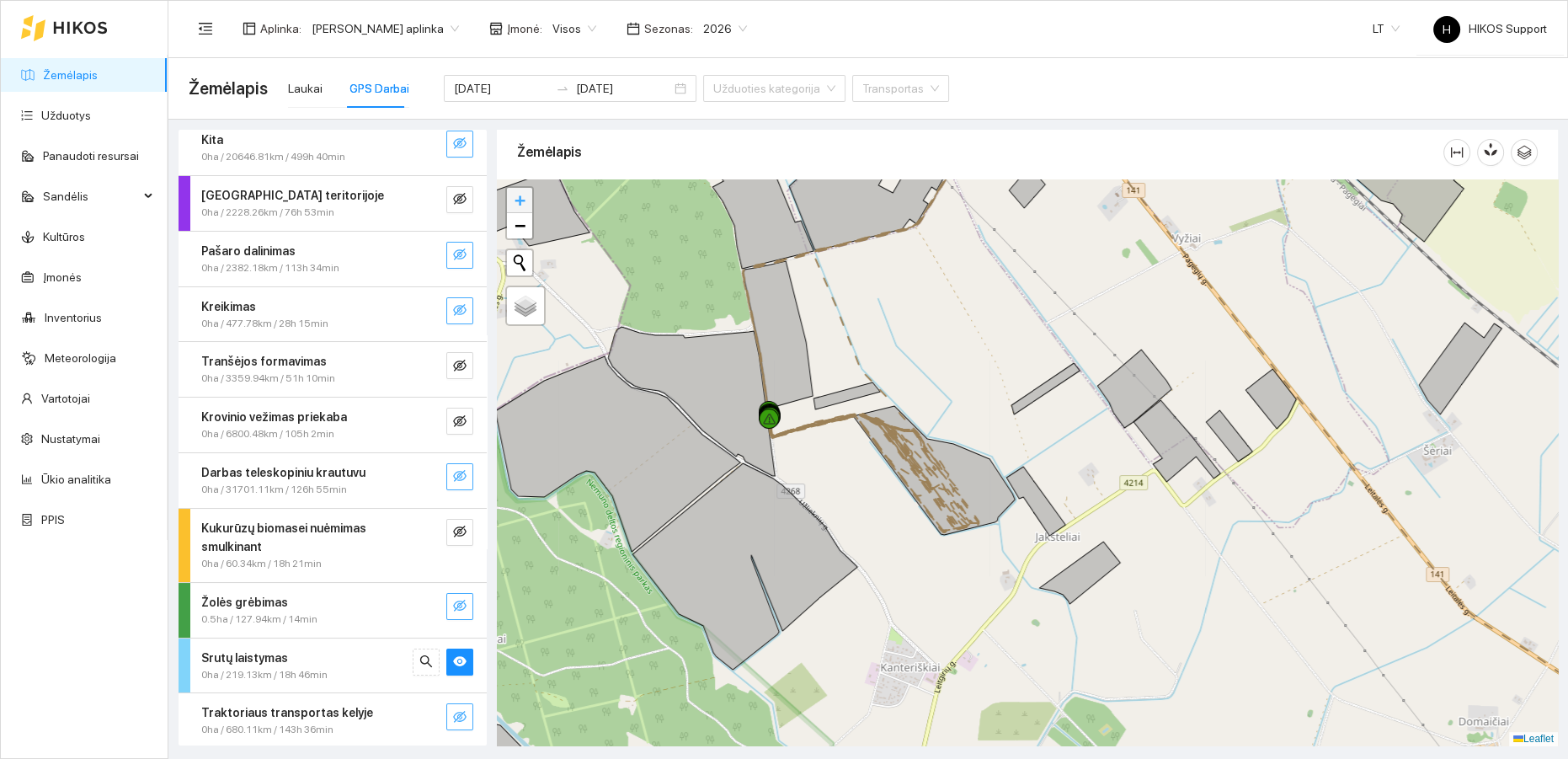
click at [518, 199] on span "+" at bounding box center [521, 200] width 11 height 21
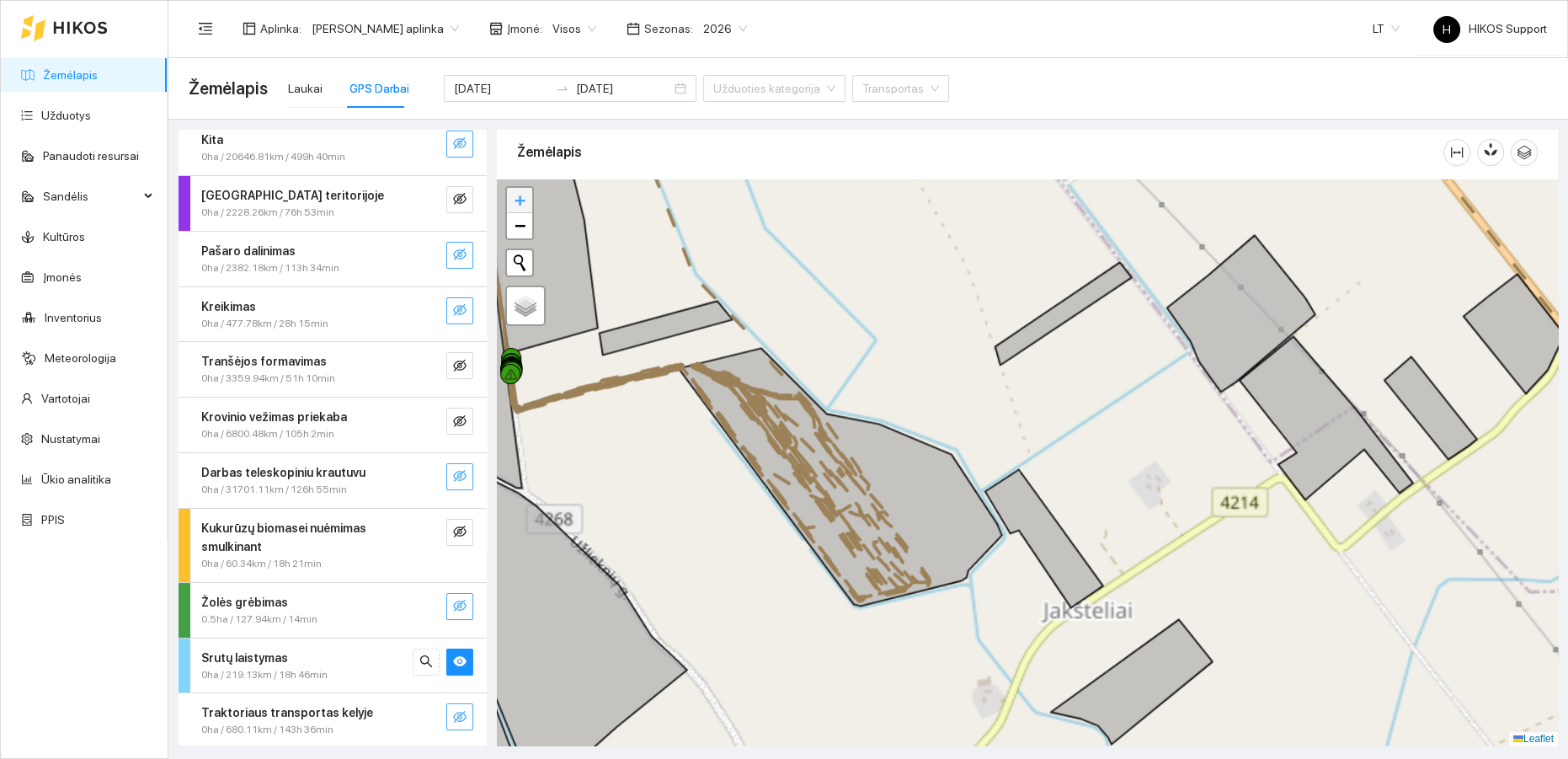
click at [518, 199] on span "+" at bounding box center [521, 200] width 11 height 21
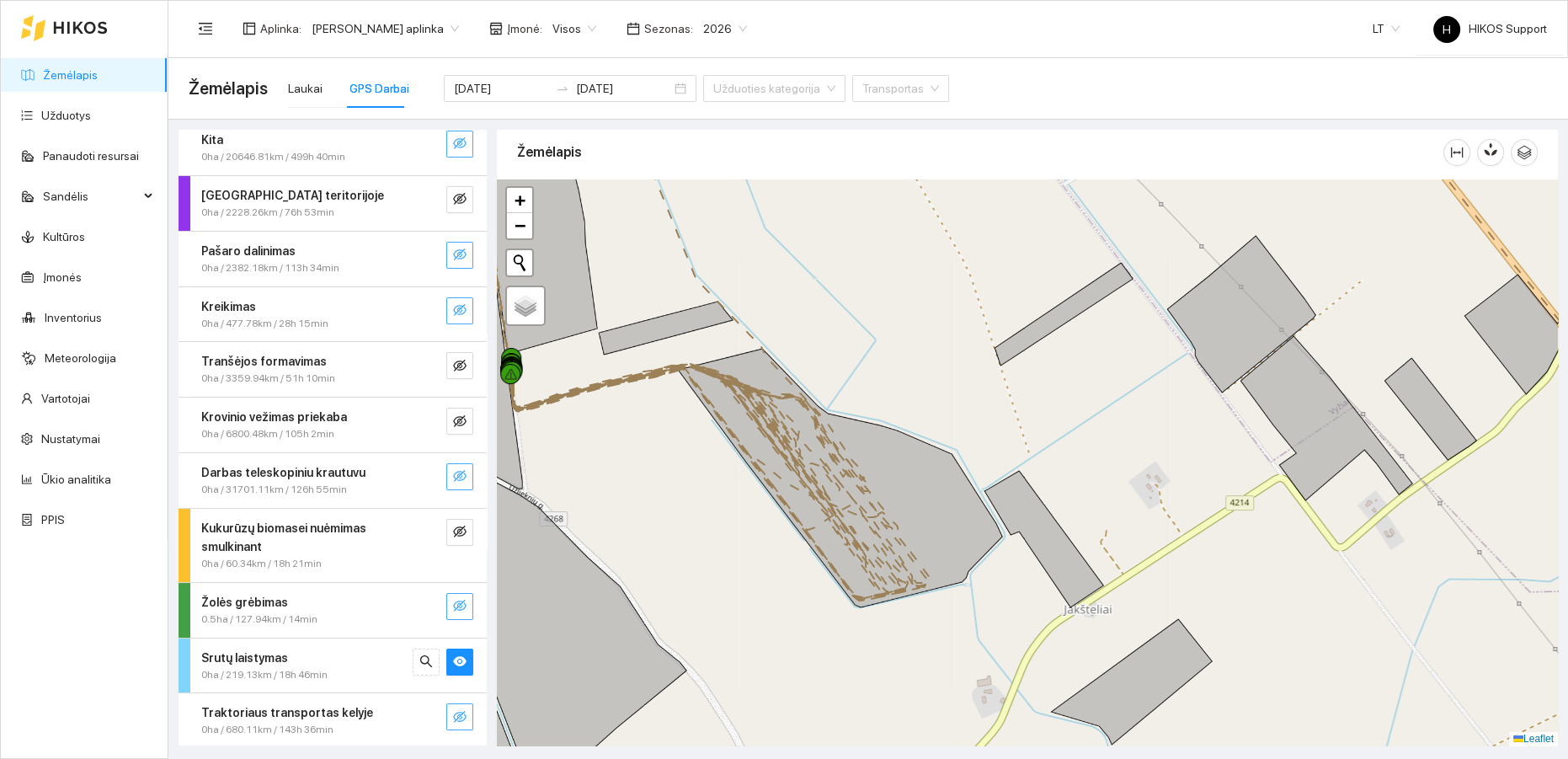
click at [319, 662] on div "Srutų laistymas" at bounding box center [304, 658] width 207 height 19
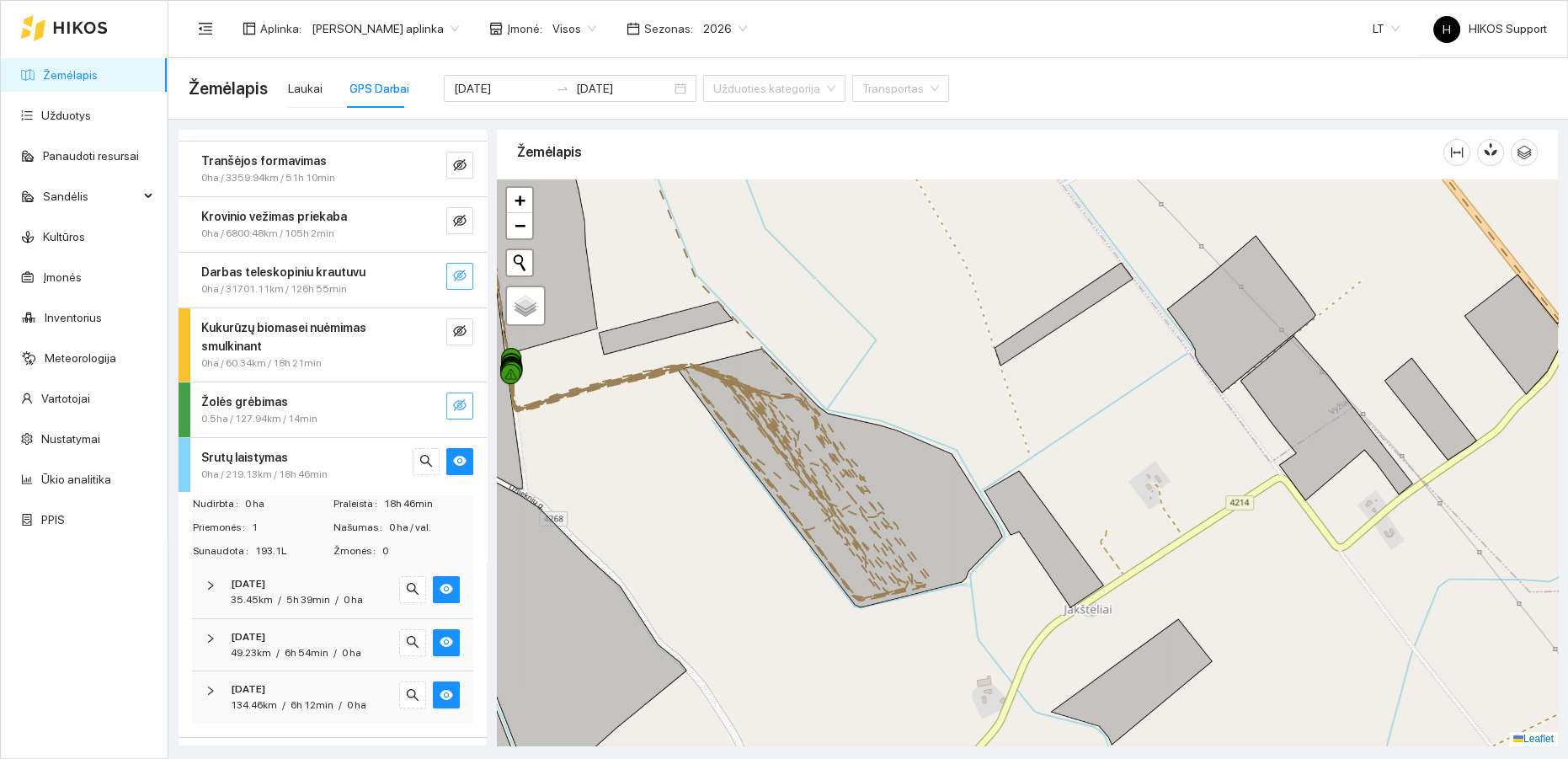
scroll to position [253, 0]
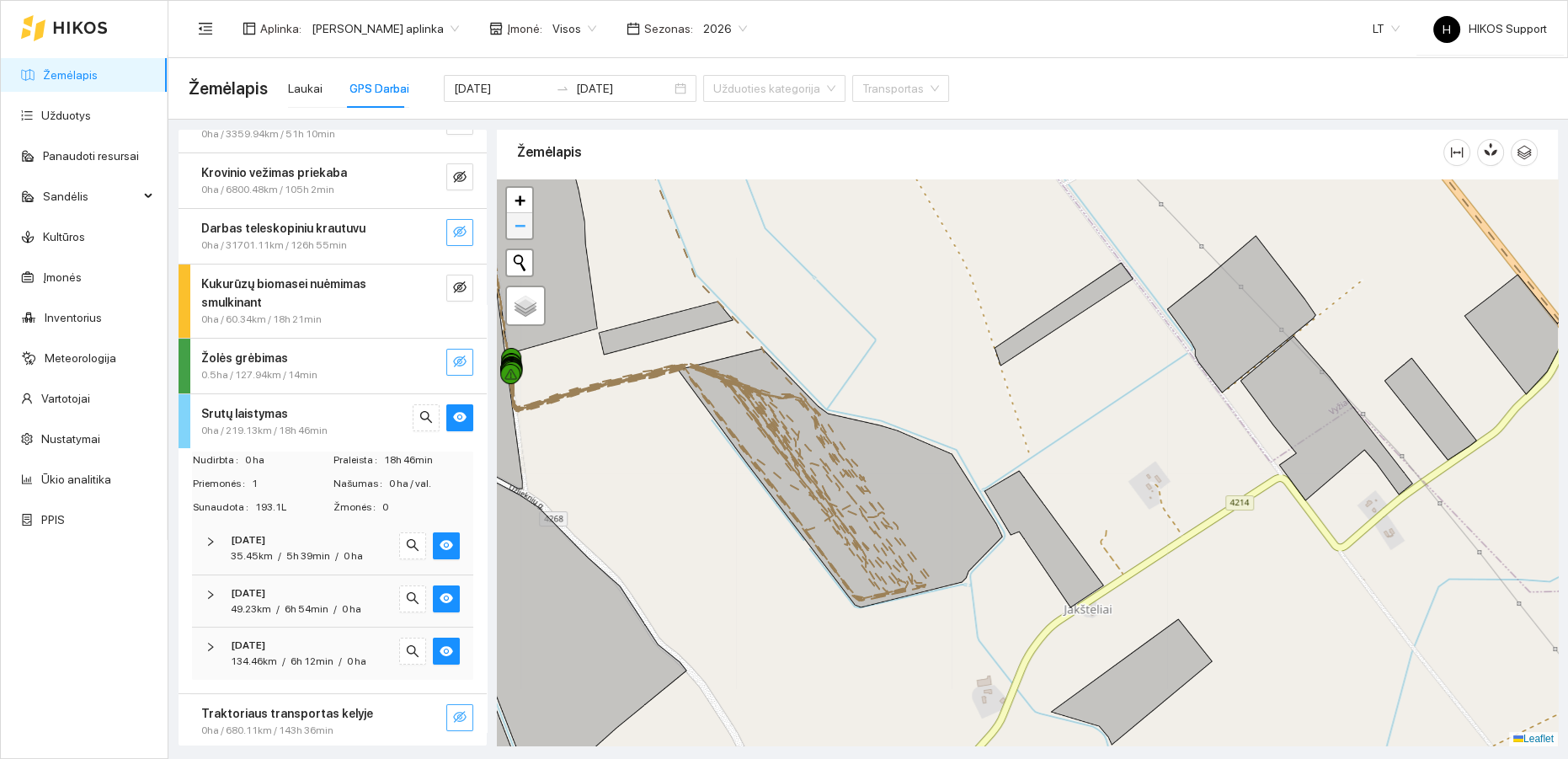
click at [515, 223] on span "−" at bounding box center [521, 225] width 11 height 21
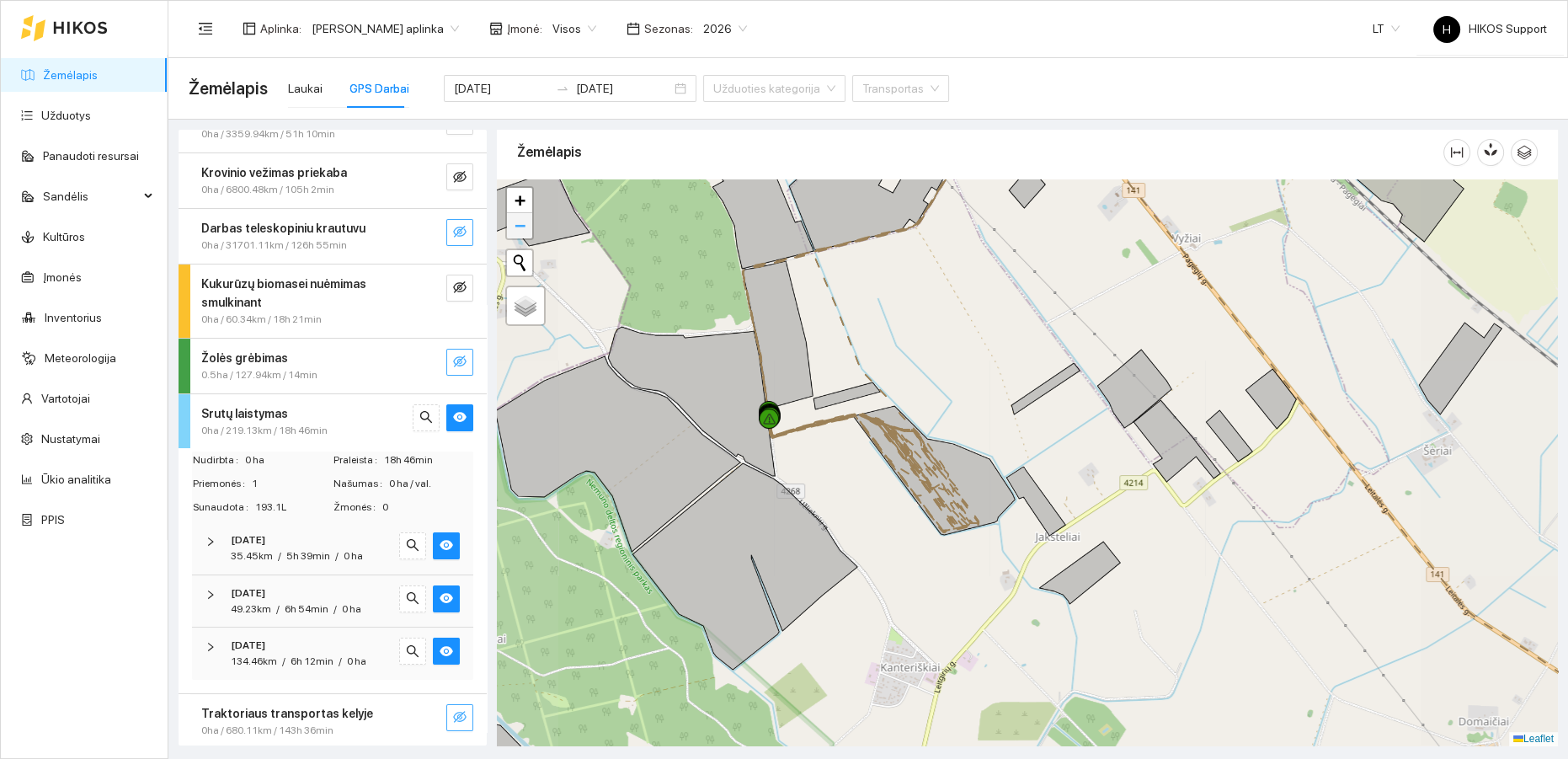
click at [515, 223] on span "−" at bounding box center [521, 225] width 11 height 21
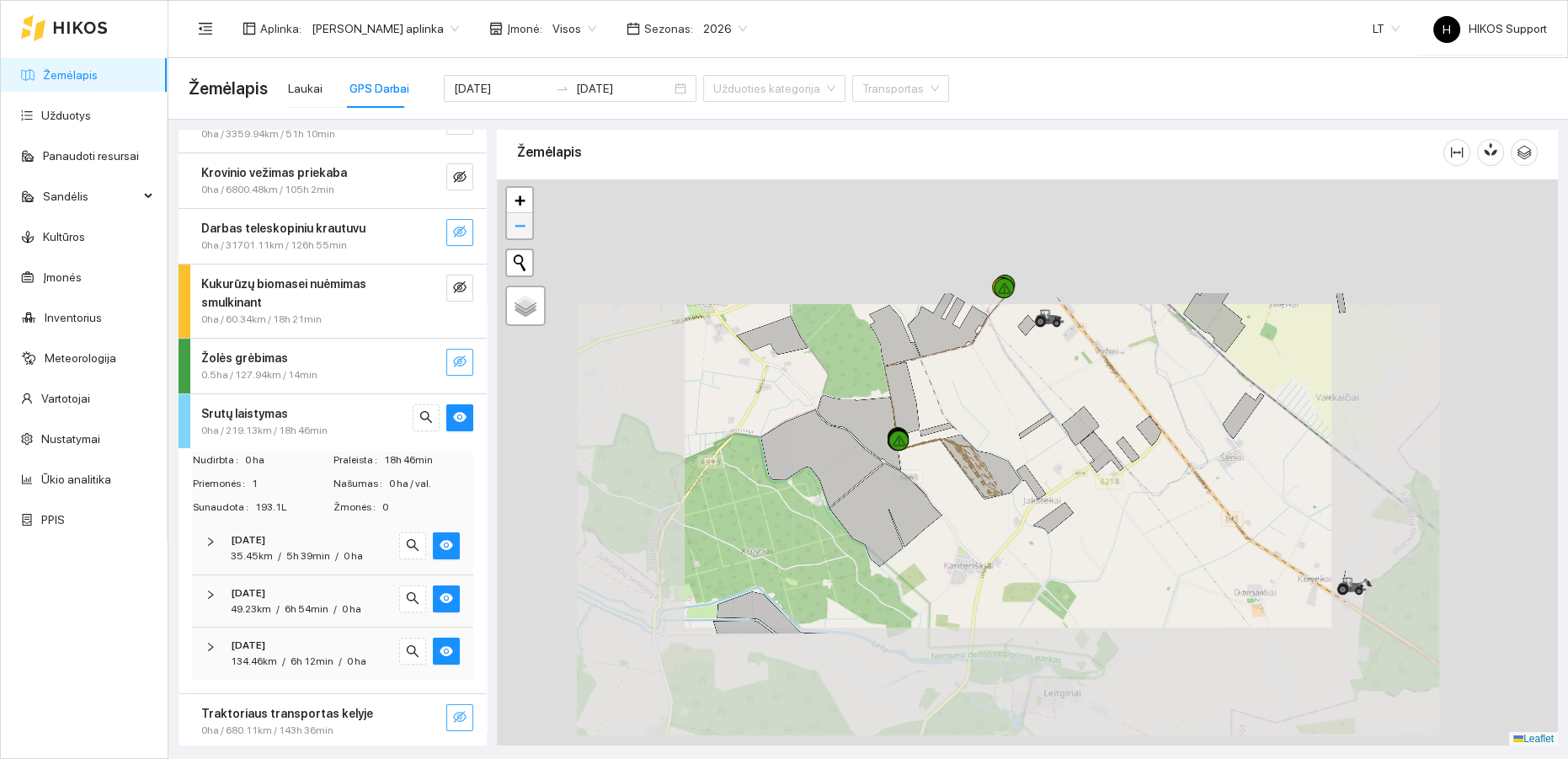
click at [515, 223] on span "−" at bounding box center [521, 225] width 11 height 21
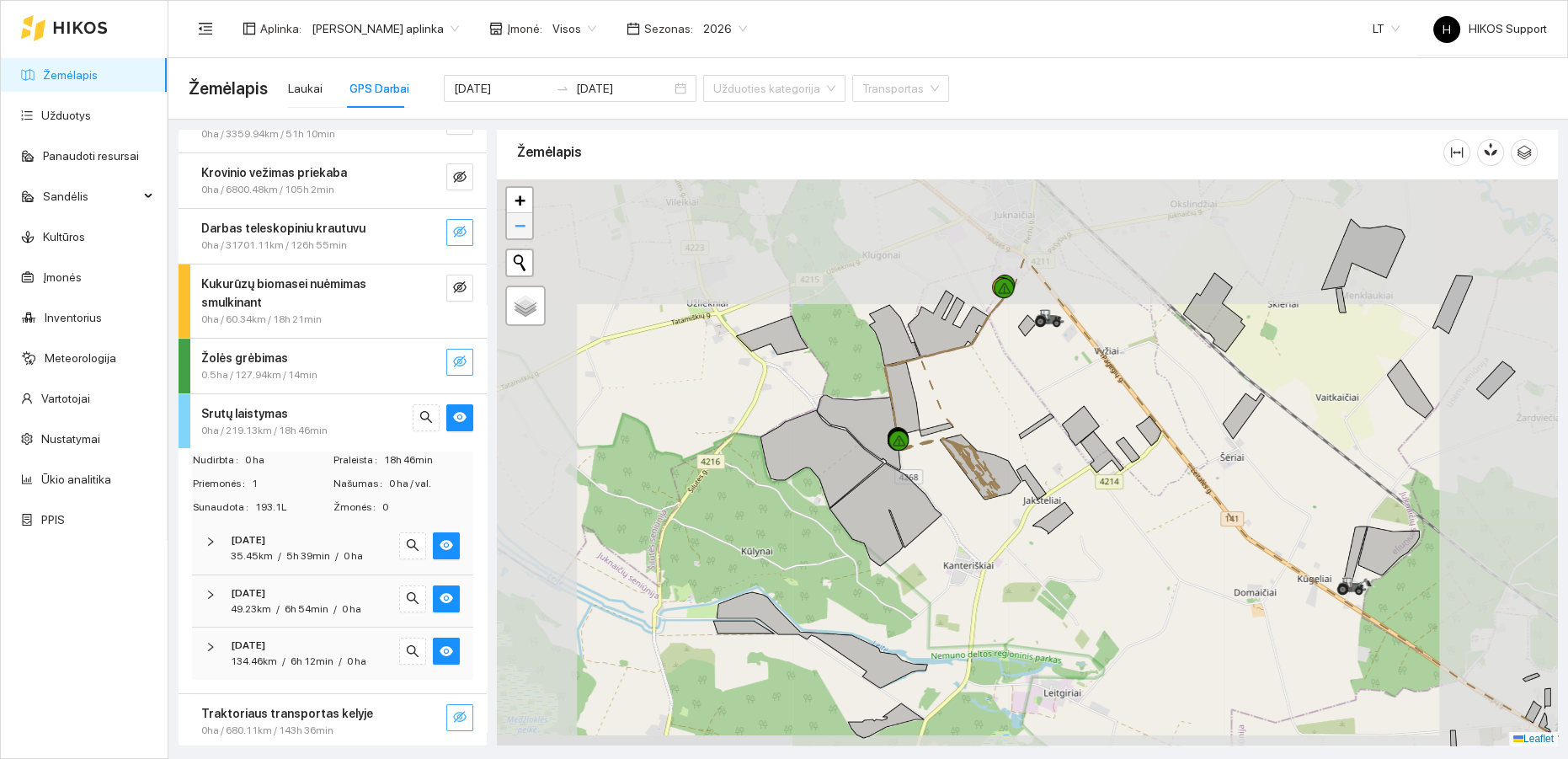
click at [515, 223] on span "−" at bounding box center [521, 225] width 11 height 21
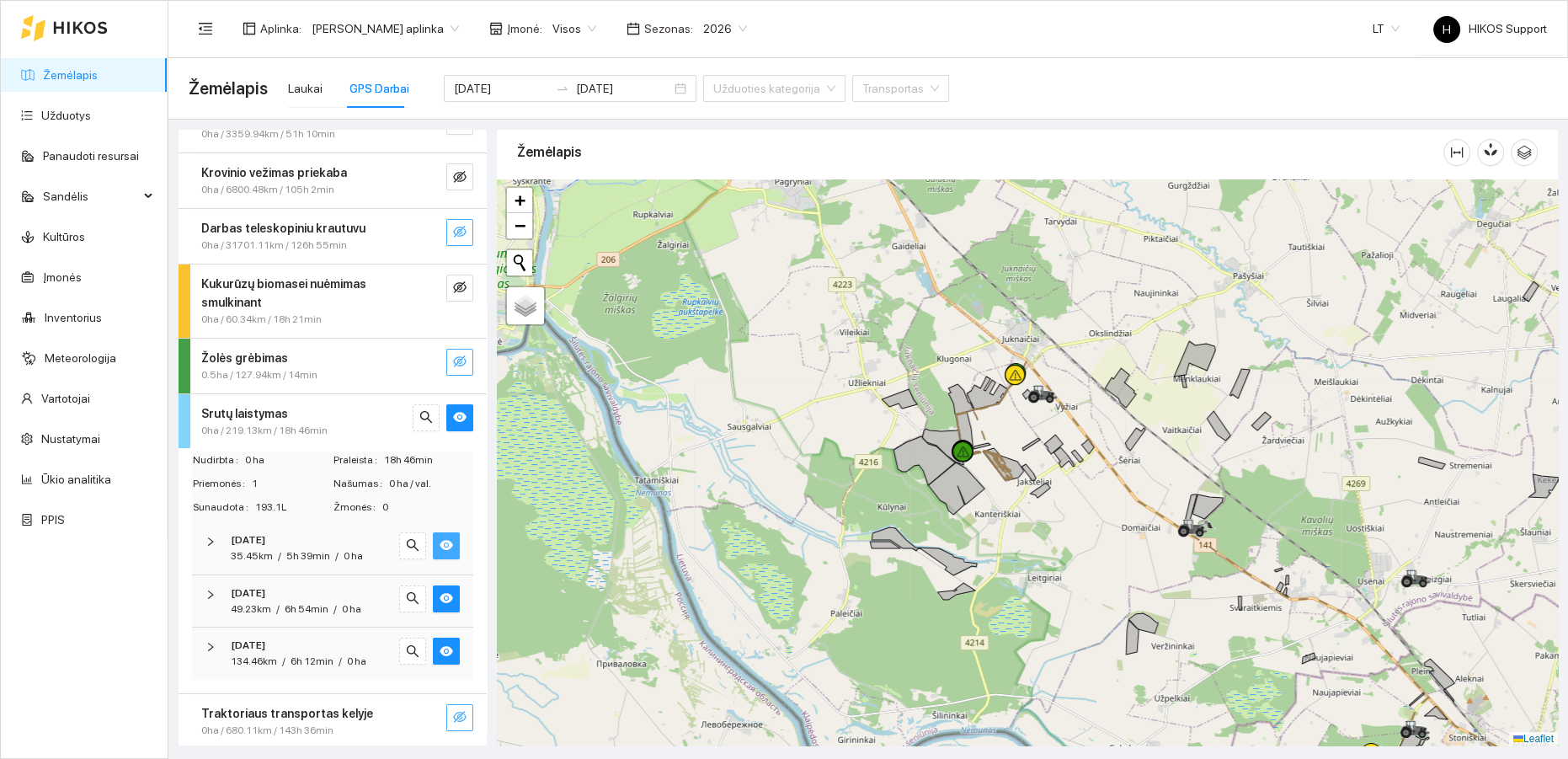
click at [440, 545] on icon "eye" at bounding box center [447, 545] width 13 height 13
click at [446, 545] on icon "eye-invisible" at bounding box center [448, 546] width 4 height 4
click at [440, 545] on icon "eye" at bounding box center [447, 545] width 13 height 13
click at [440, 600] on icon "eye" at bounding box center [447, 598] width 13 height 10
click at [440, 600] on icon "eye-invisible" at bounding box center [447, 598] width 13 height 11
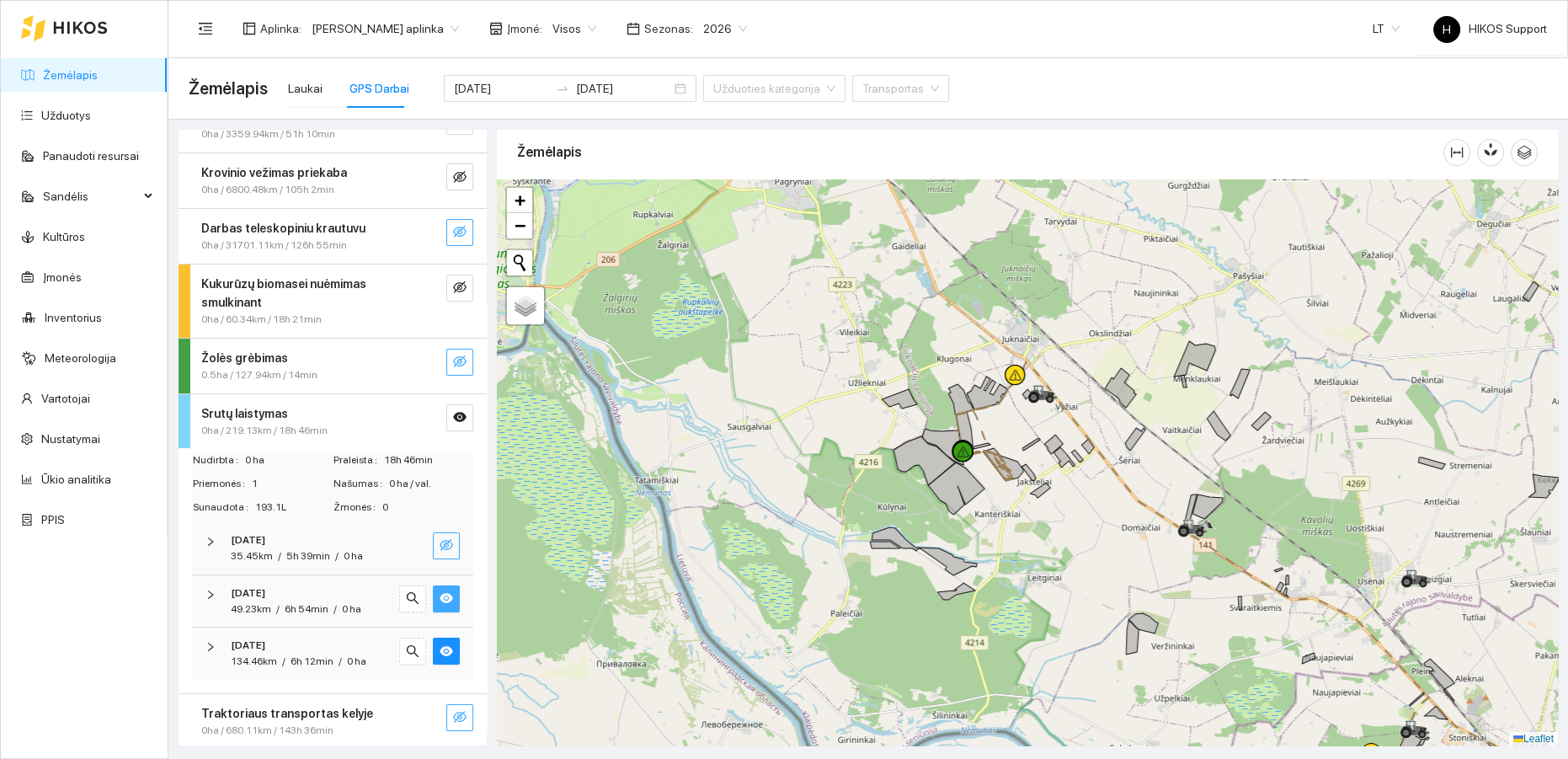
click at [440, 600] on icon "eye" at bounding box center [447, 598] width 13 height 10
click at [440, 600] on icon "eye-invisible" at bounding box center [447, 598] width 13 height 11
click at [449, 654] on div "[DATE] 134.46km / 6h 12min / 0 ha" at bounding box center [332, 654] width 282 height 52
click at [448, 654] on button "button" at bounding box center [446, 651] width 27 height 27
click at [447, 654] on button "button" at bounding box center [446, 651] width 27 height 27
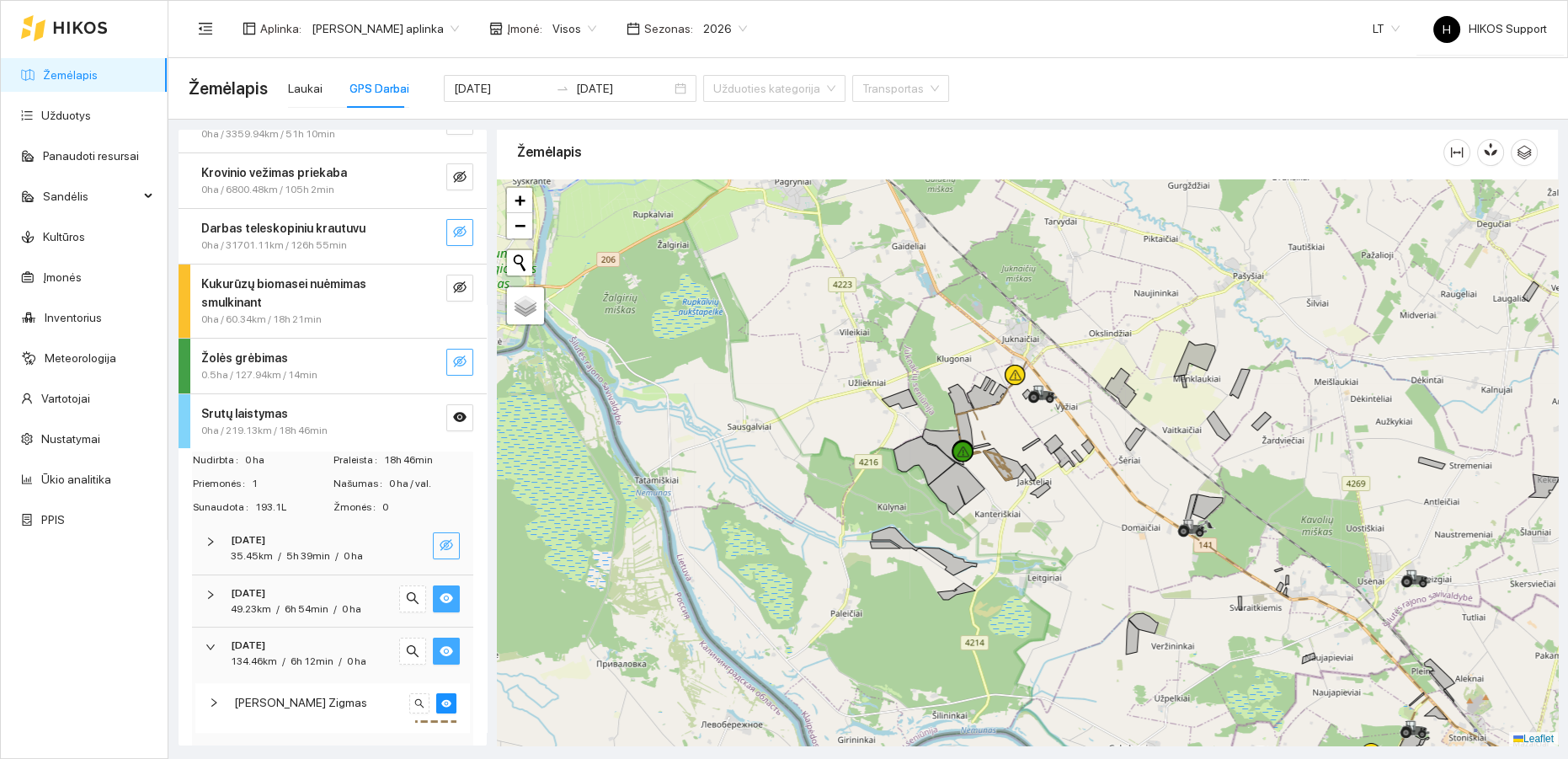
click at [440, 650] on icon "eye" at bounding box center [447, 651] width 13 height 10
click at [440, 650] on icon "eye-invisible" at bounding box center [447, 651] width 13 height 11
click at [440, 650] on icon "eye" at bounding box center [447, 651] width 13 height 10
click at [440, 650] on icon "eye-invisible" at bounding box center [447, 651] width 13 height 11
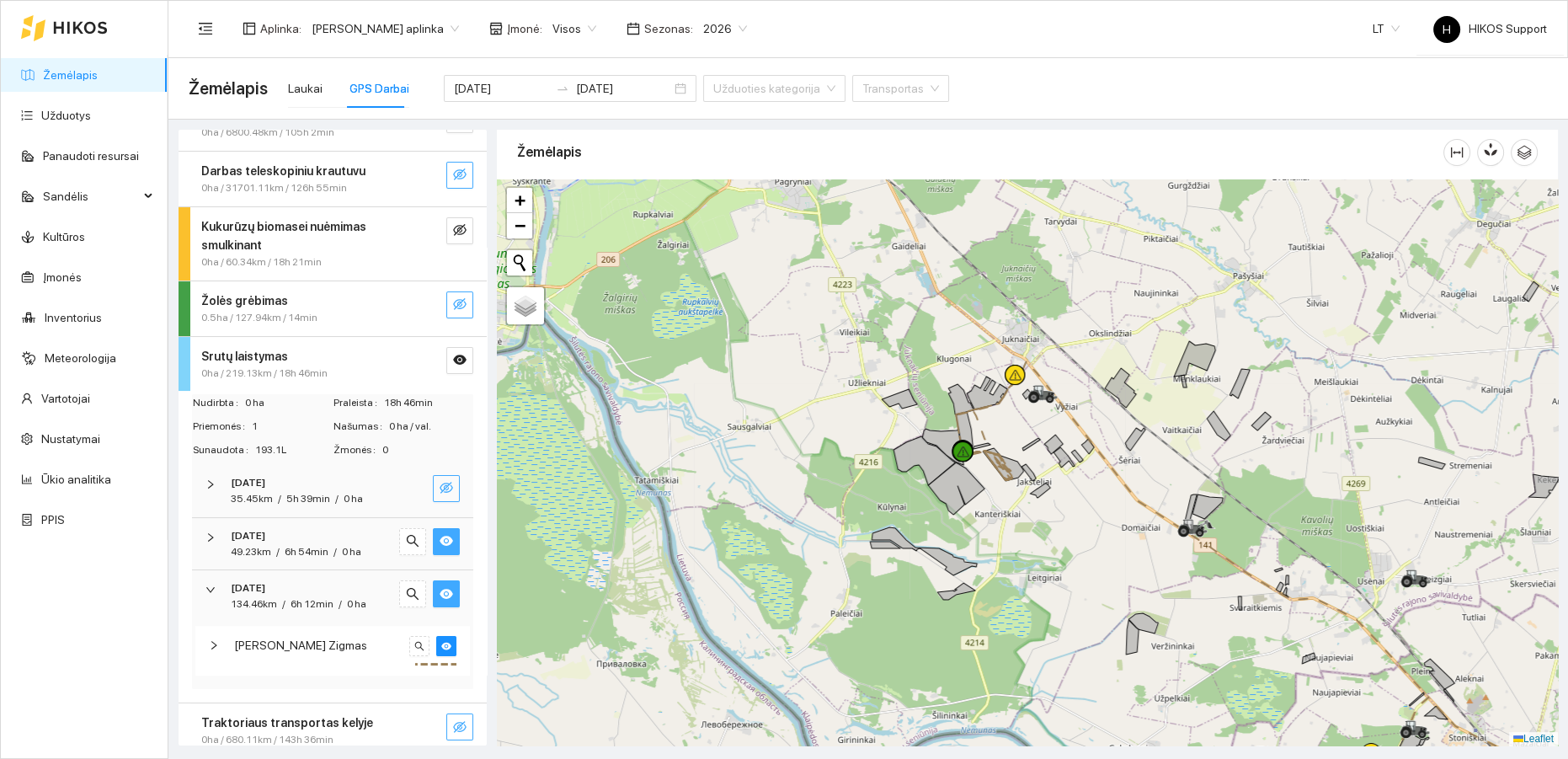
scroll to position [320, 0]
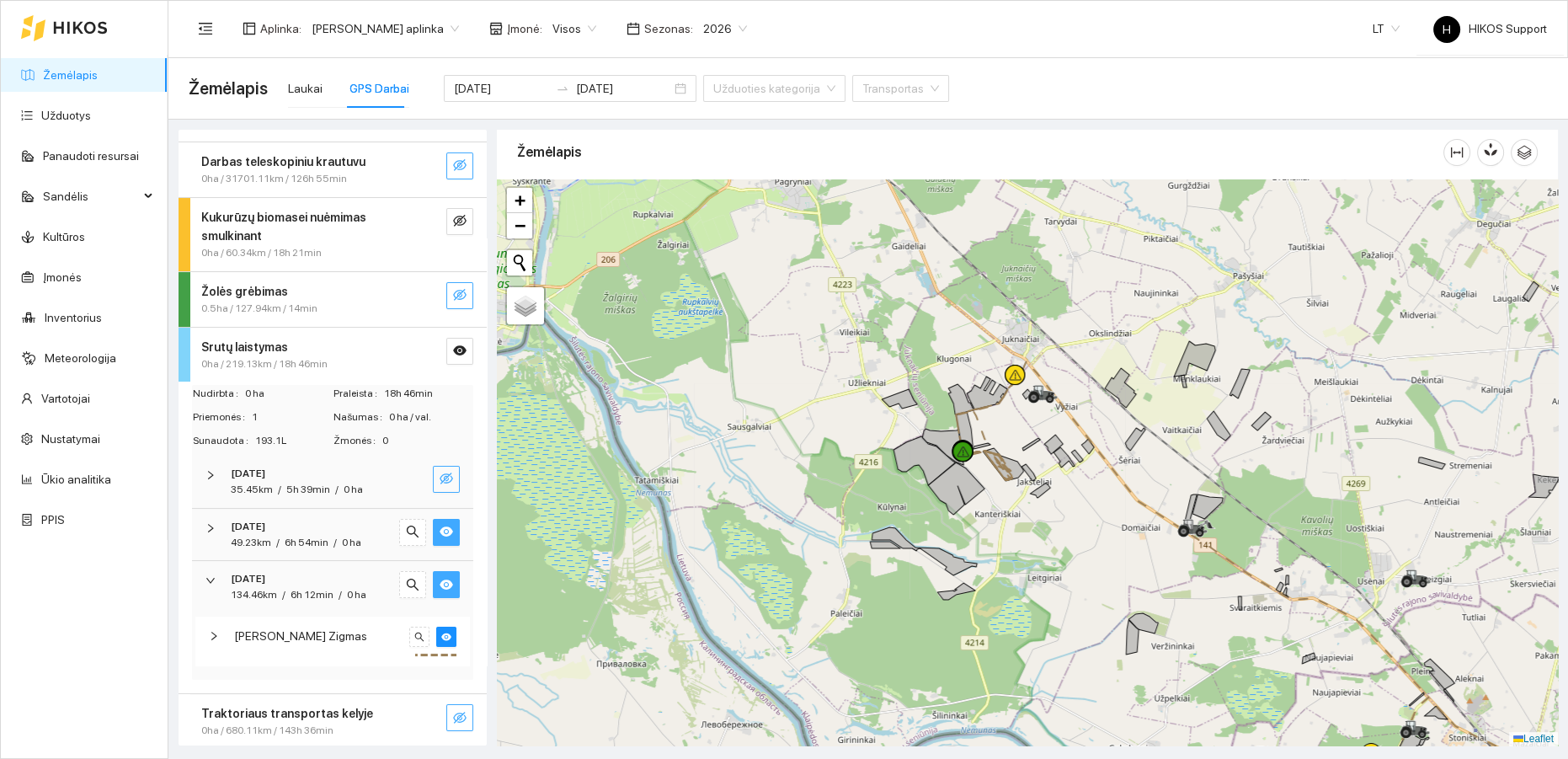
click at [303, 636] on span "[PERSON_NAME] Zigmas" at bounding box center [301, 637] width 133 height 19
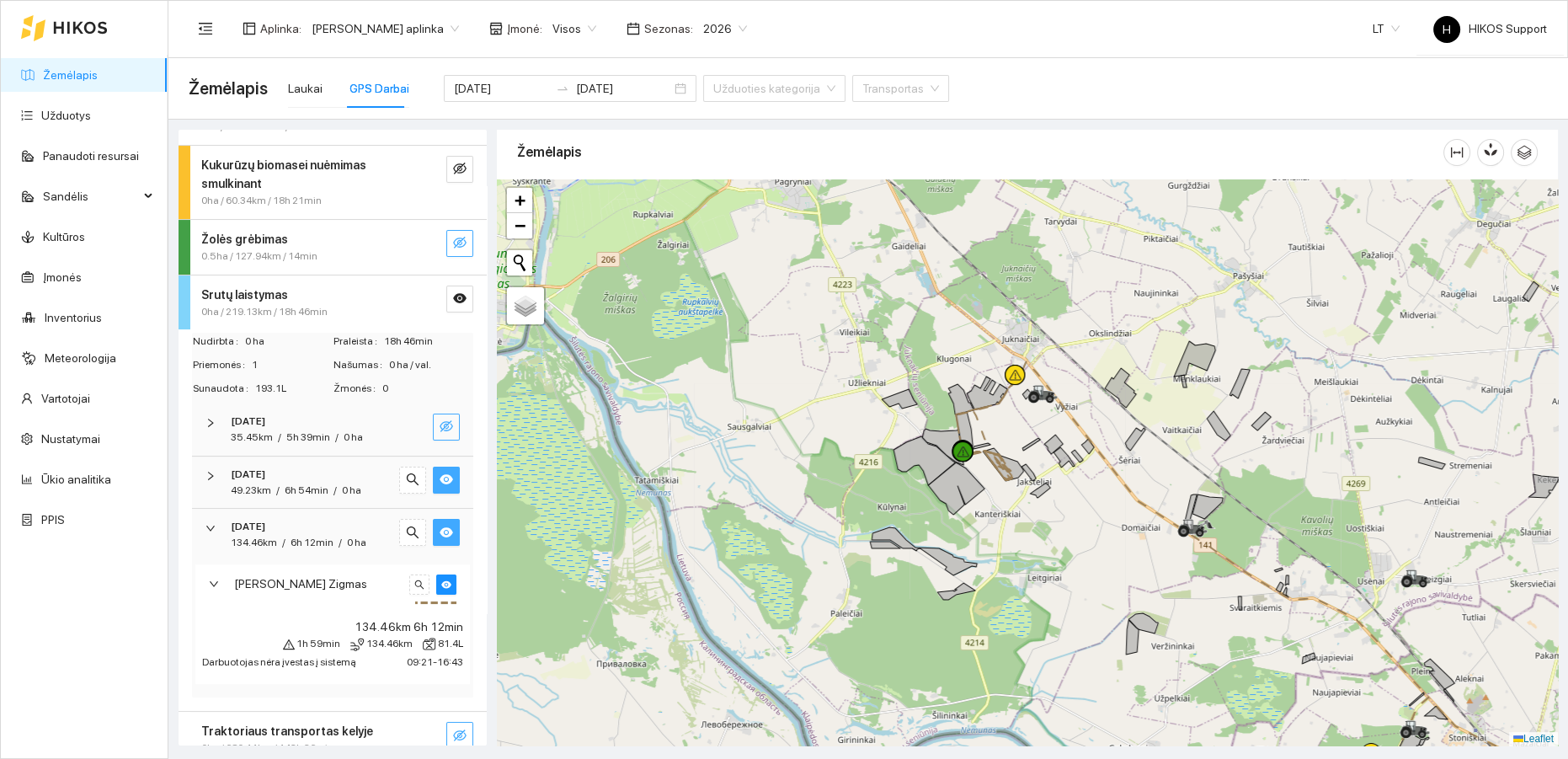
scroll to position [390, 0]
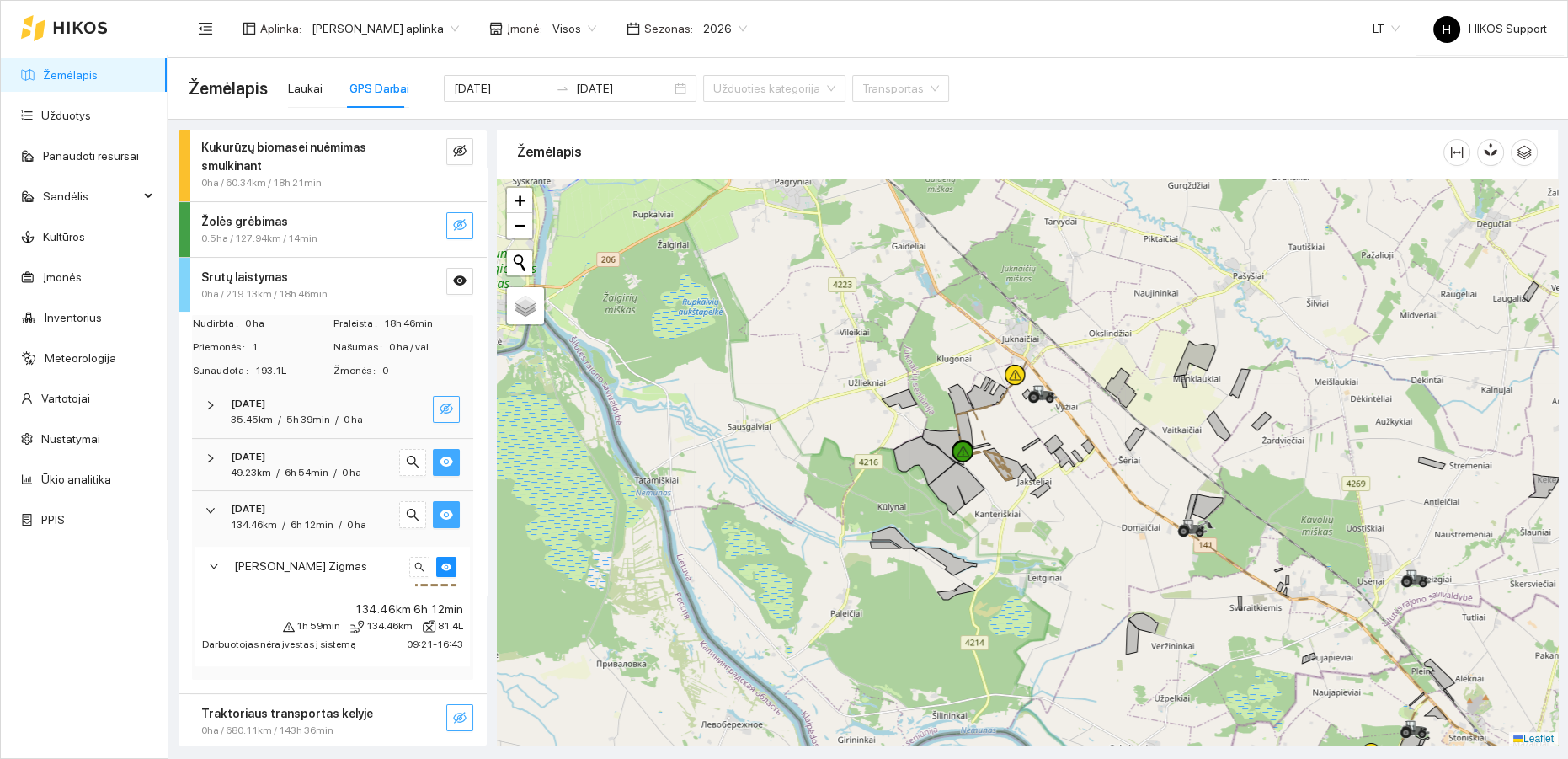
click at [440, 403] on icon "eye-invisible" at bounding box center [447, 409] width 13 height 13
drag, startPoint x: 76, startPoint y: 317, endPoint x: 99, endPoint y: 314, distance: 23.2
click at [78, 317] on link "Inventorius" at bounding box center [73, 318] width 57 height 13
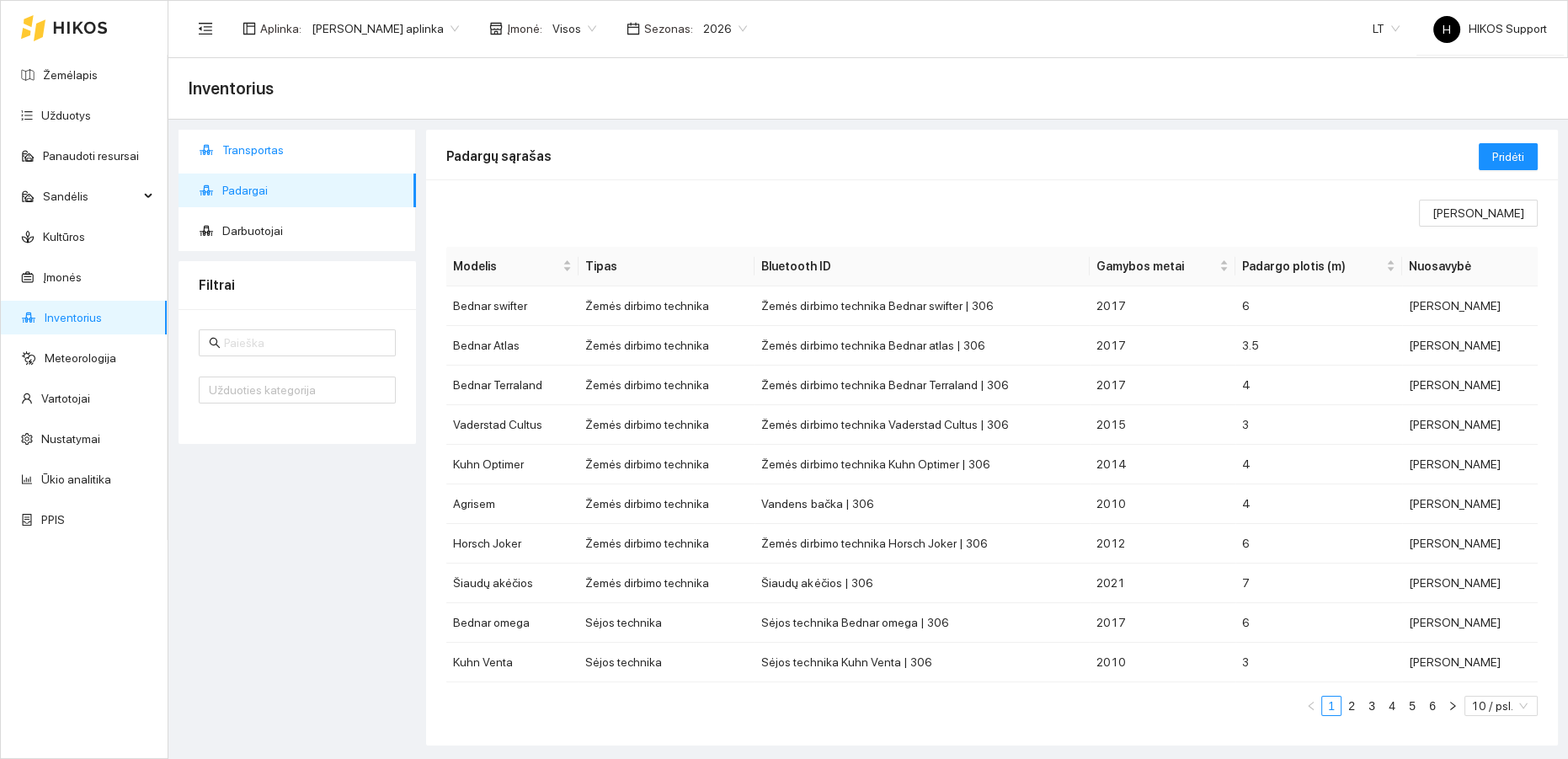
click at [252, 145] on span "Transportas" at bounding box center [312, 150] width 180 height 34
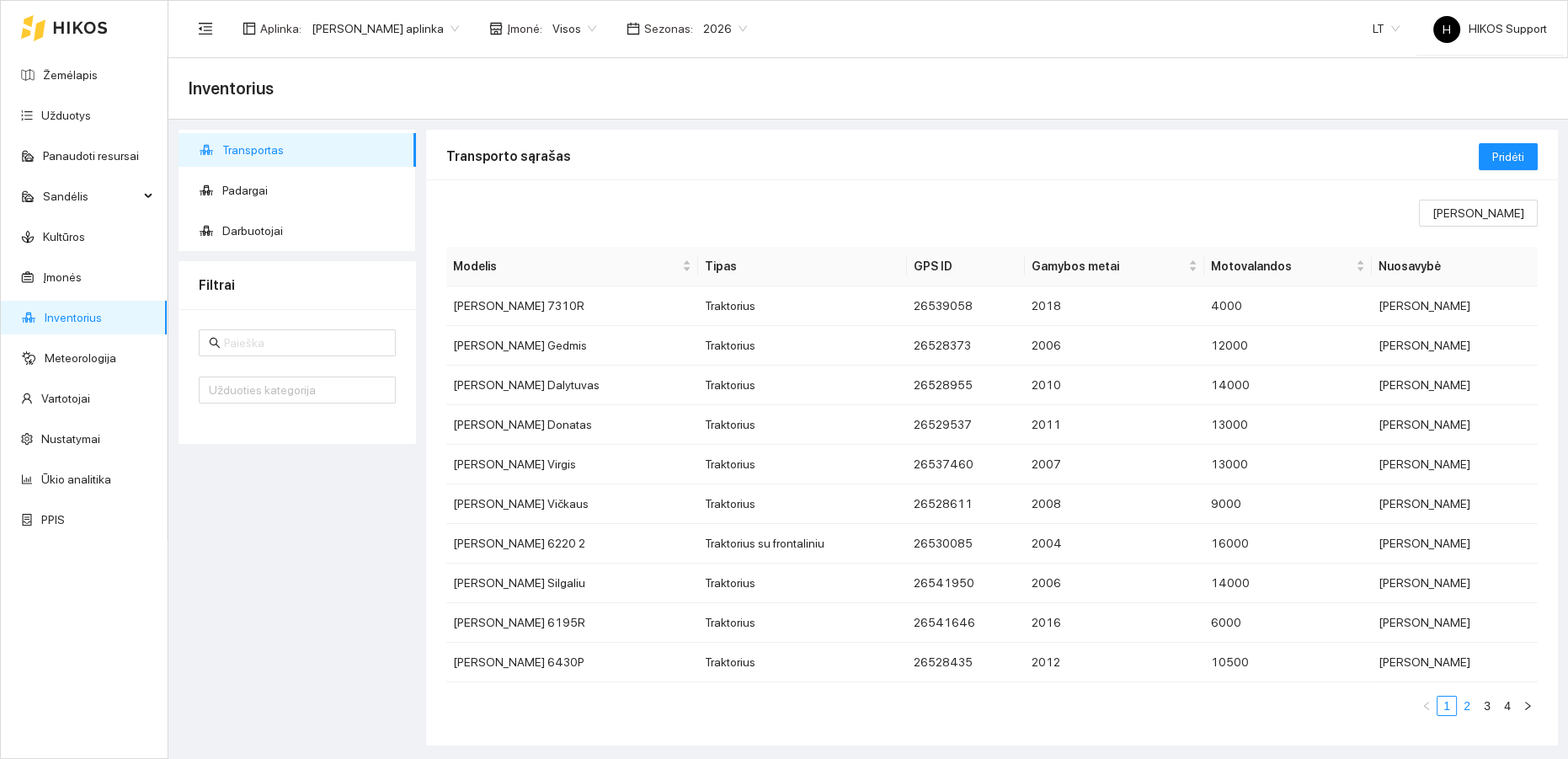
click at [1458, 700] on link "2" at bounding box center [1467, 706] width 19 height 19
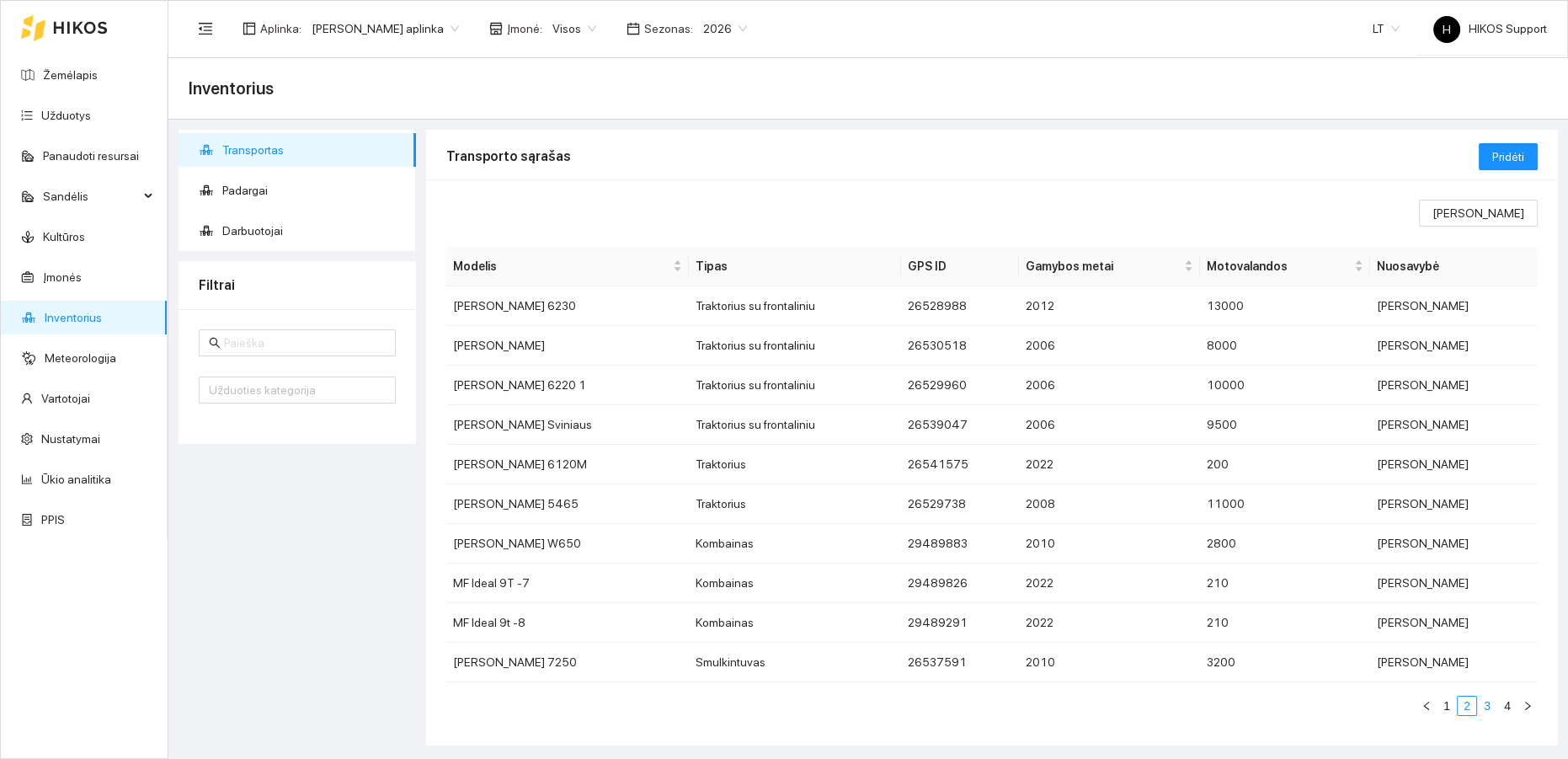
click at [1482, 703] on link "3" at bounding box center [1487, 706] width 19 height 19
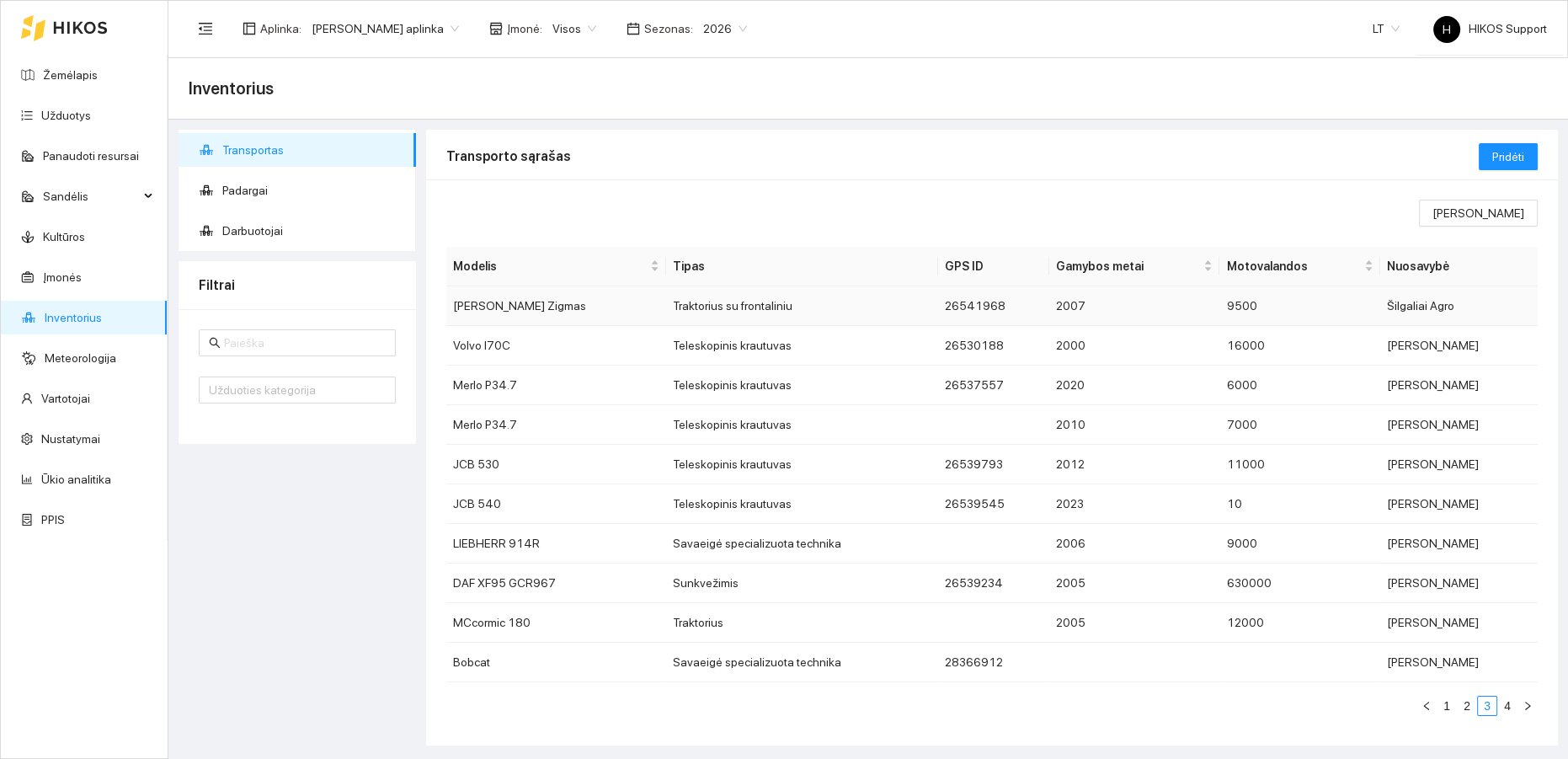
click at [666, 309] on td "Traktorius su frontaliniu" at bounding box center [802, 306] width 273 height 40
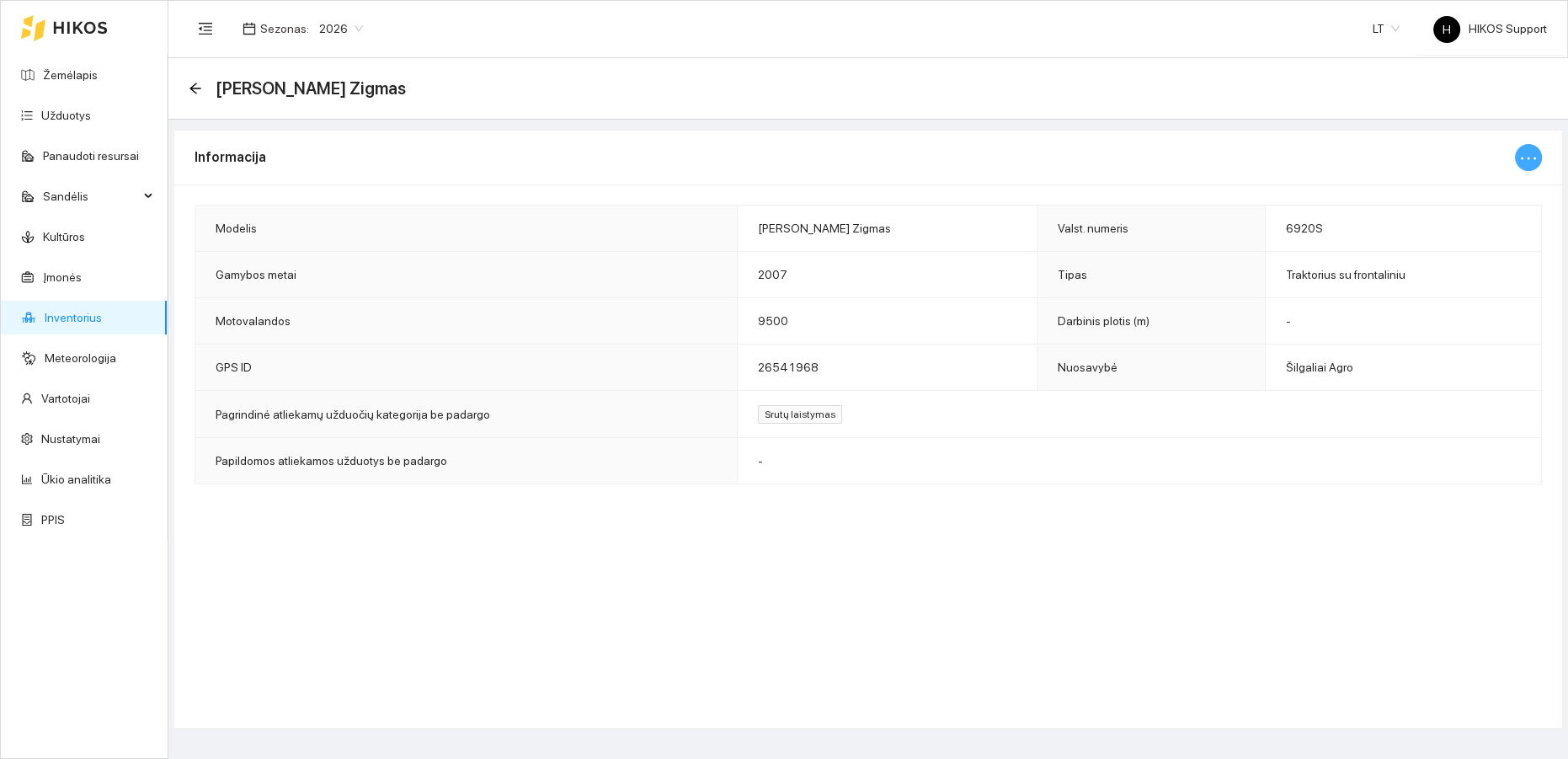
click at [1530, 157] on icon "ellipsis" at bounding box center [1528, 157] width 20 height 20
click at [1504, 189] on span "Keisti informaciją" at bounding box center [1492, 191] width 86 height 19
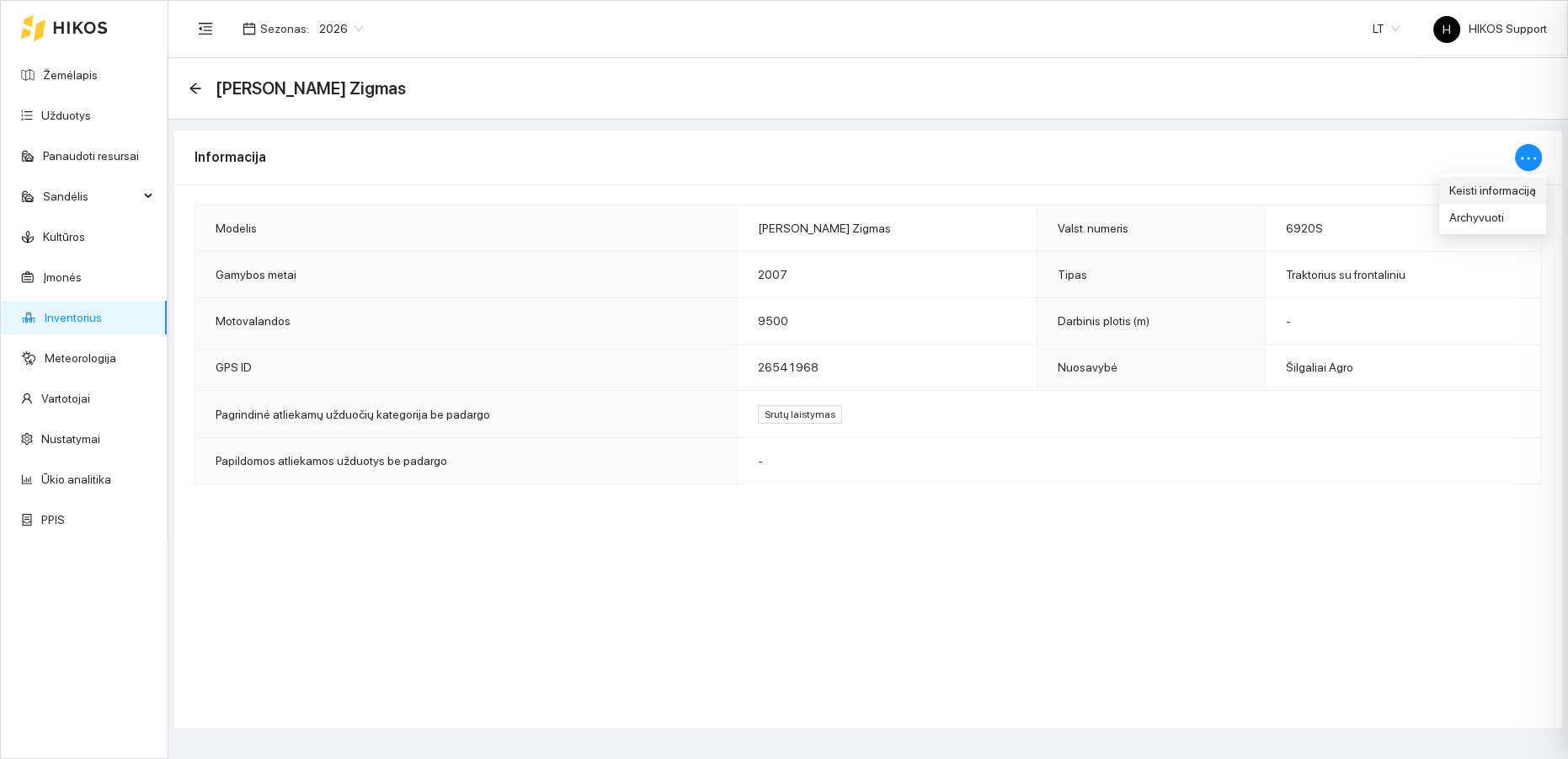
type input "[PERSON_NAME] Zigmas"
type input "6920S"
type input "2007"
type input "9500"
